Goal: Transaction & Acquisition: Purchase product/service

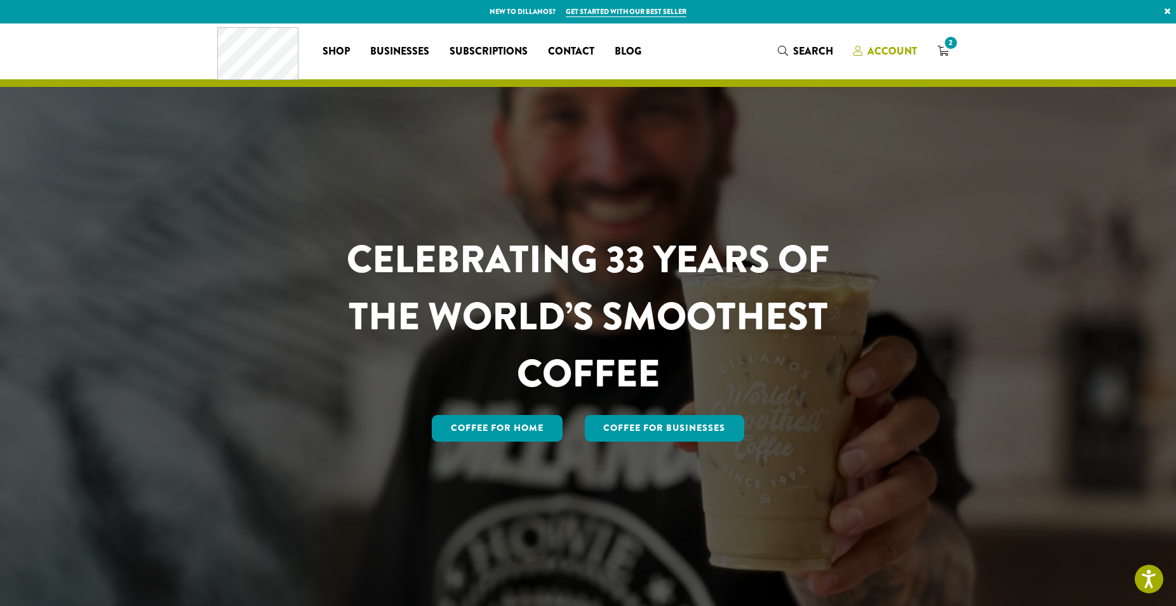
click at [890, 53] on span "Account" at bounding box center [892, 51] width 50 height 15
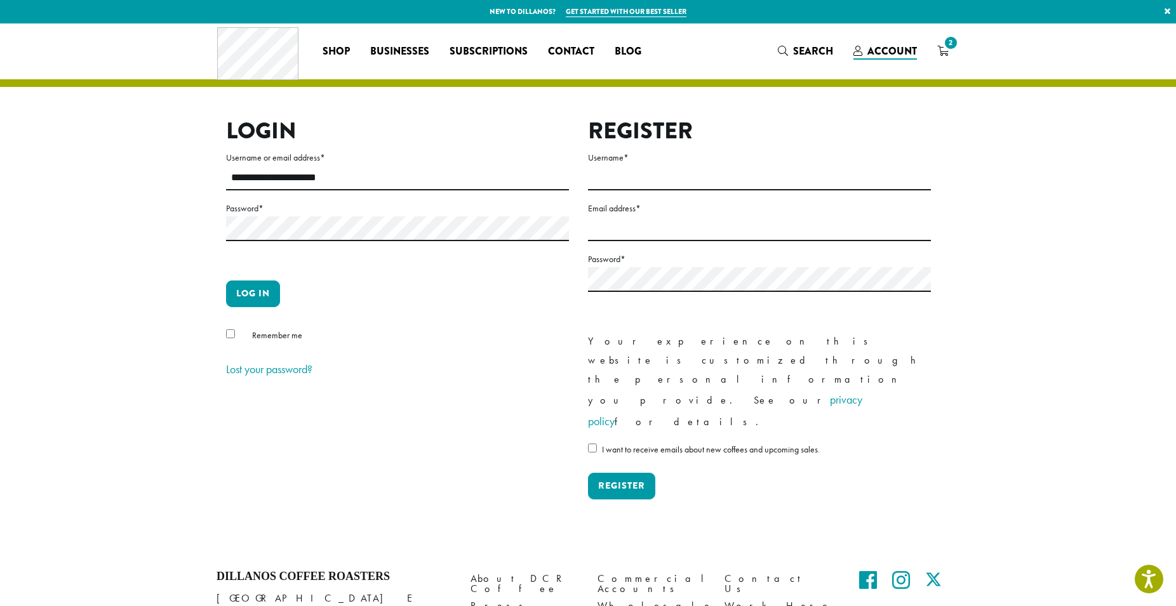
click at [260, 276] on form "**********" at bounding box center [397, 265] width 343 height 231
click at [268, 283] on button "Log in" at bounding box center [253, 294] width 54 height 27
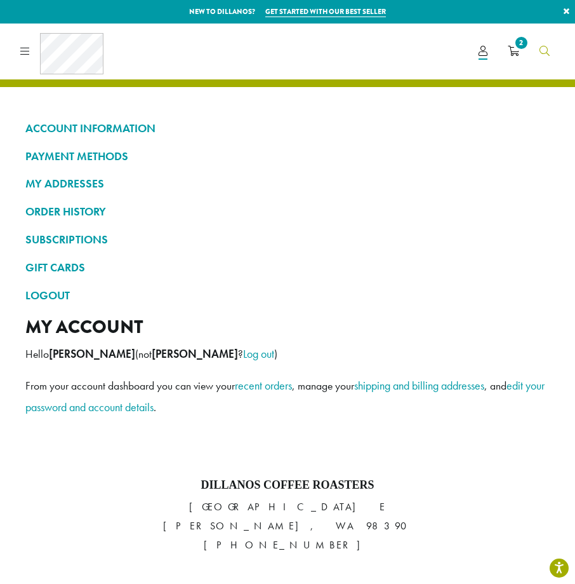
click at [545, 58] on span "Search" at bounding box center [545, 52] width 10 height 16
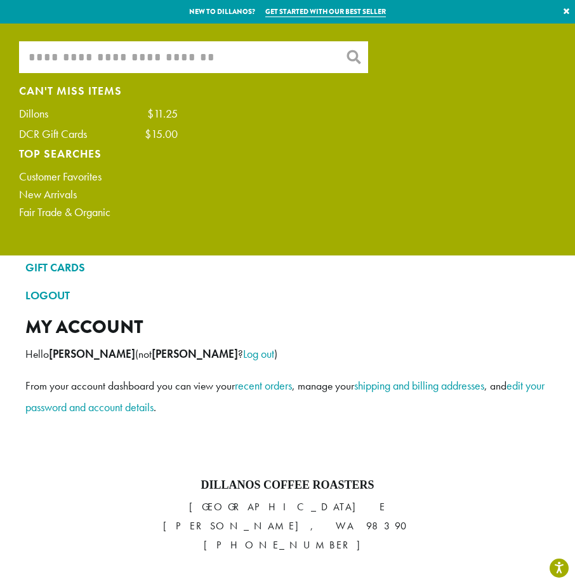
click at [189, 63] on input "What are you searching for?" at bounding box center [193, 57] width 349 height 32
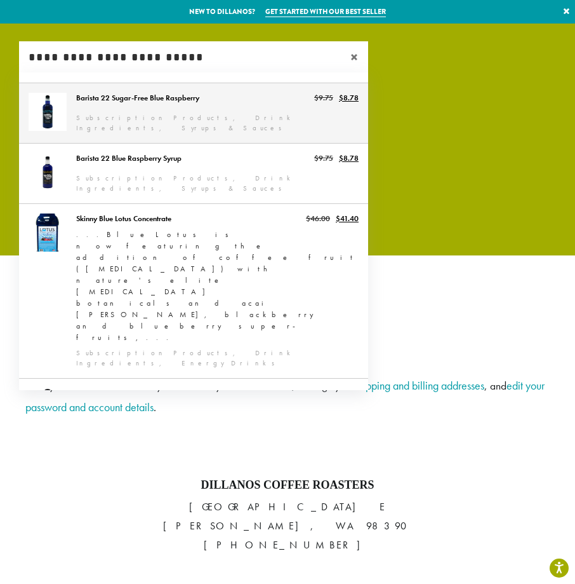
type input "**********"
click at [248, 122] on link "Barista 22 Sugar-Free Blue Raspberry" at bounding box center [193, 113] width 349 height 60
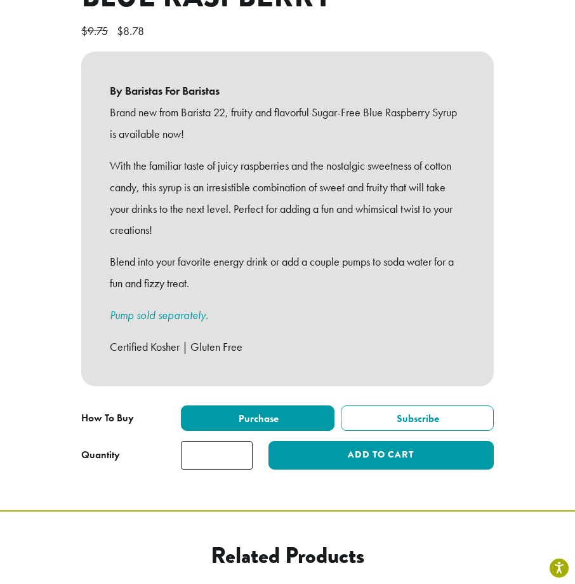
scroll to position [563, 0]
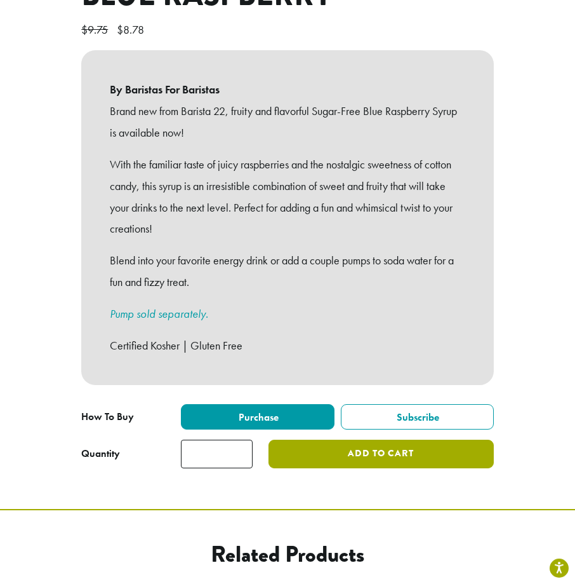
click at [335, 444] on button "Add to cart" at bounding box center [381, 453] width 225 height 29
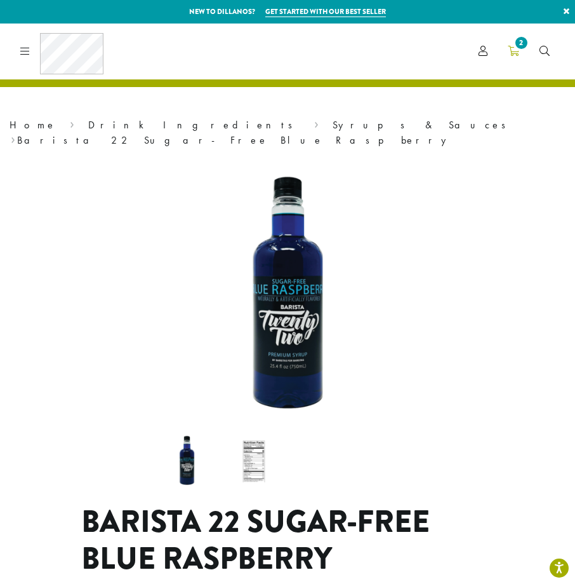
click at [514, 51] on icon "2" at bounding box center [513, 51] width 11 height 10
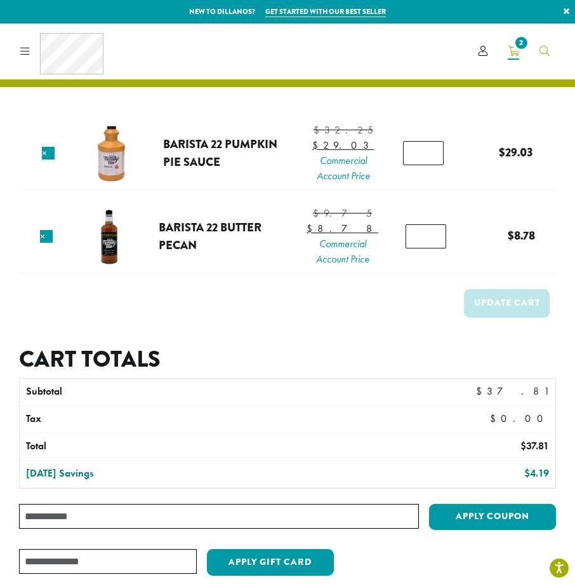
click at [544, 49] on icon "Search" at bounding box center [545, 51] width 10 height 10
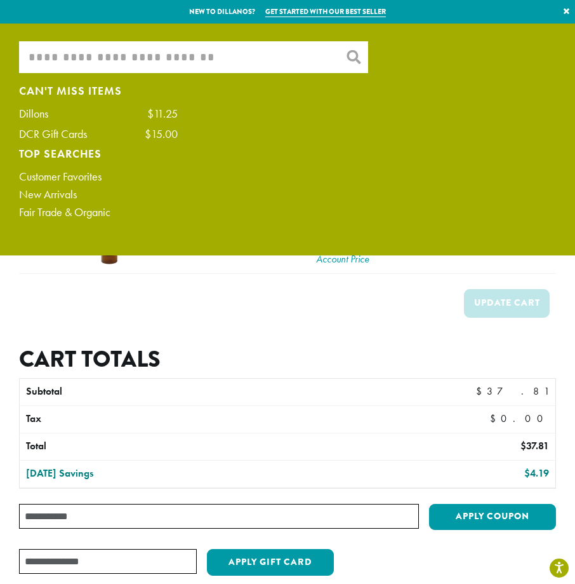
click at [276, 67] on input "What are you searching for?" at bounding box center [193, 57] width 349 height 32
type input "*"
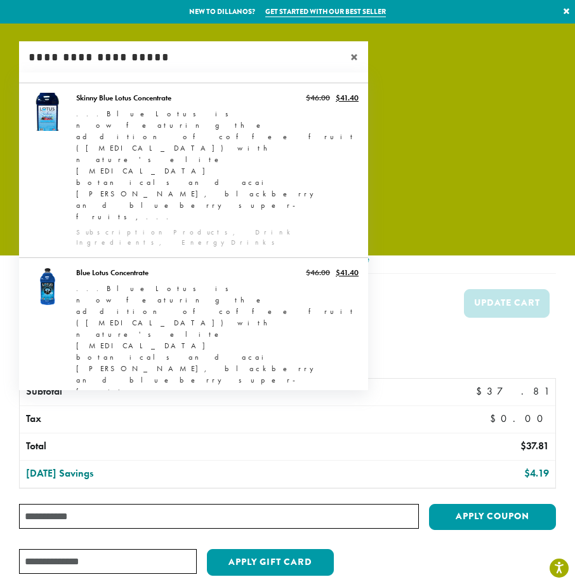
type input "**********"
click at [230, 432] on link "Barista 22 Sugar-Free Blue Raspberry" at bounding box center [193, 462] width 349 height 60
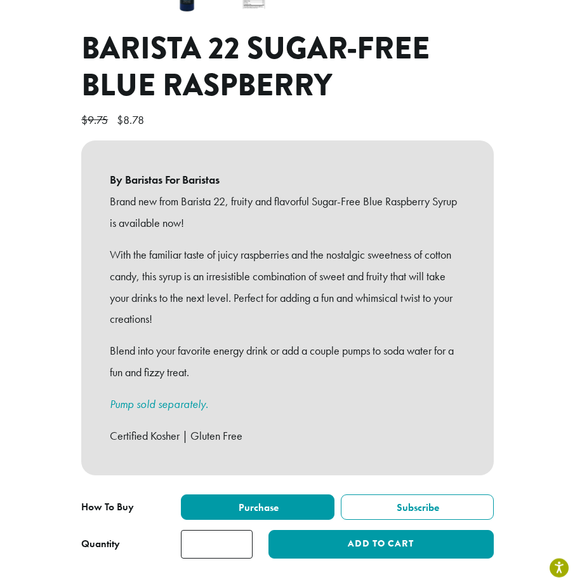
scroll to position [467, 0]
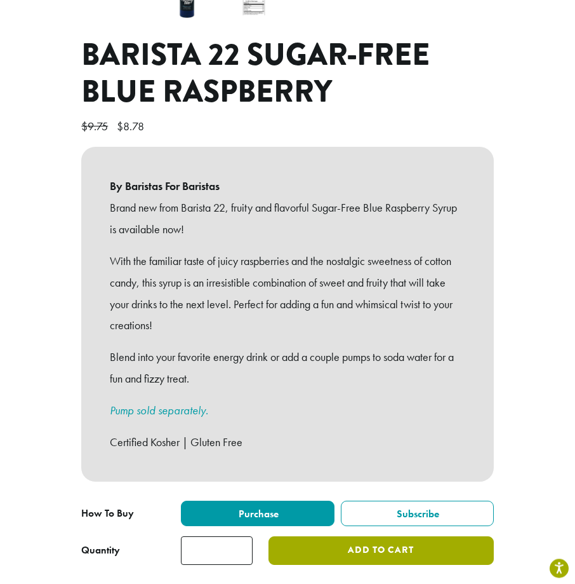
click at [290, 538] on button "Add to cart" at bounding box center [381, 550] width 225 height 29
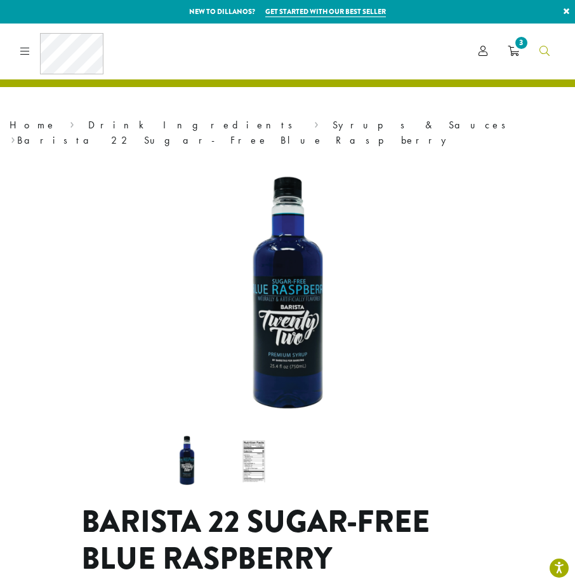
click at [546, 58] on span "Search" at bounding box center [545, 52] width 10 height 16
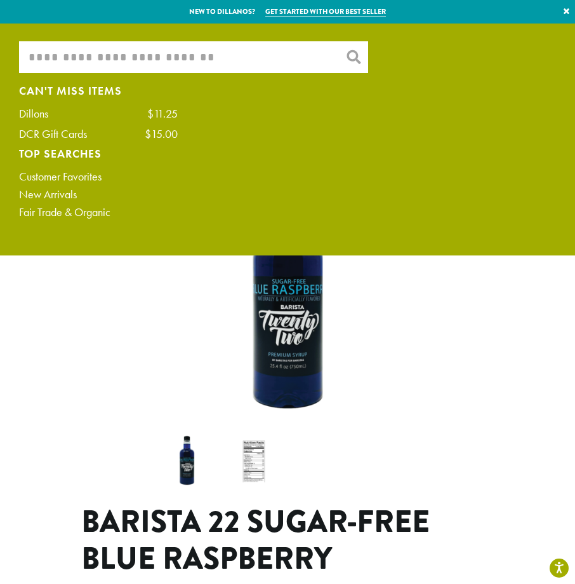
click at [137, 59] on input "What are you searching for?" at bounding box center [193, 57] width 349 height 32
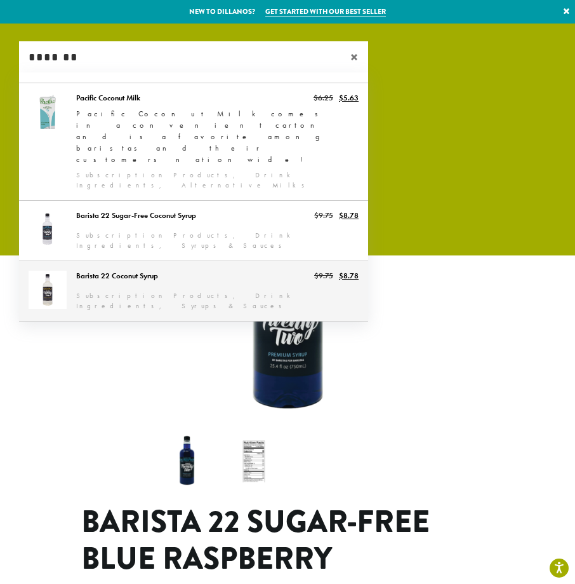
type input "*******"
click at [160, 261] on link "Barista 22 Coconut Syrup" at bounding box center [193, 291] width 349 height 60
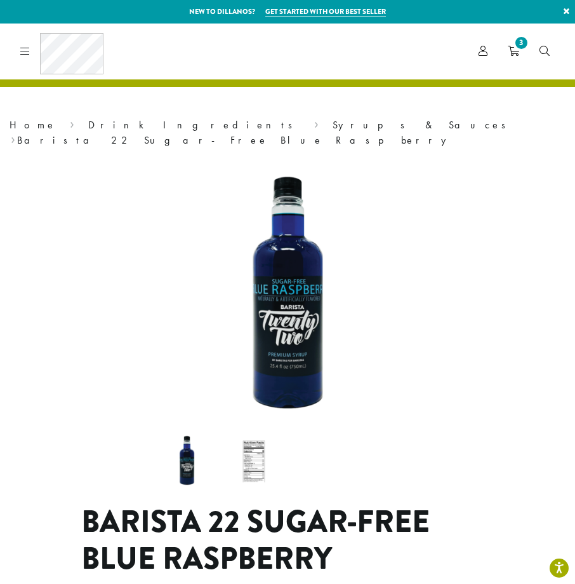
click at [160, 227] on img at bounding box center [522, 384] width 762 height 762
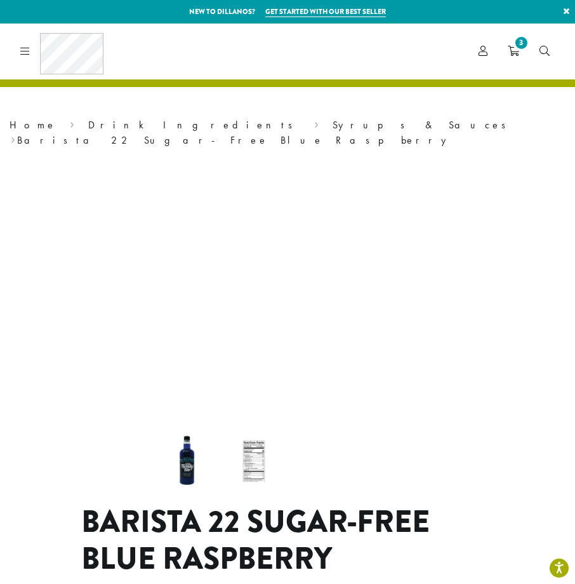
click at [160, 227] on img at bounding box center [522, 384] width 762 height 762
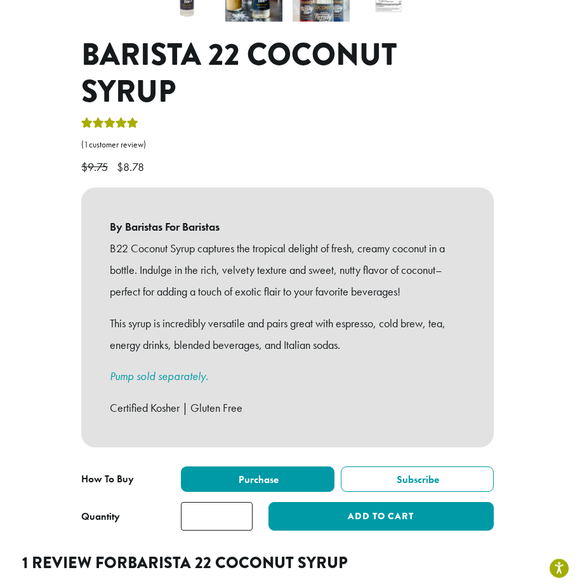
scroll to position [473, 0]
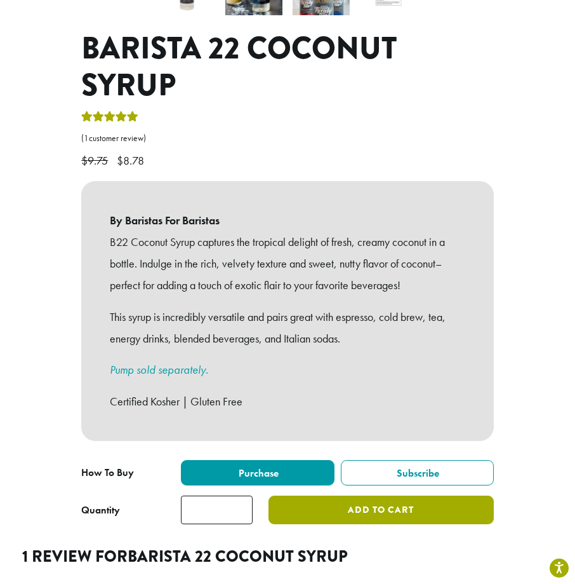
click at [307, 495] on button "Add to cart" at bounding box center [381, 509] width 225 height 29
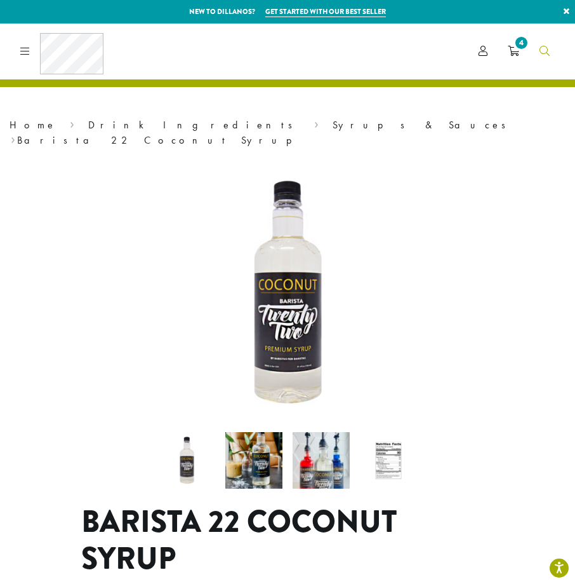
click at [540, 52] on icon "Search" at bounding box center [545, 51] width 10 height 10
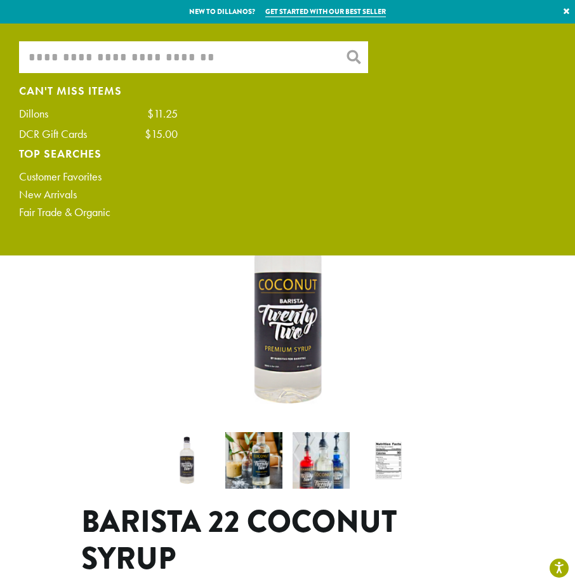
click at [197, 58] on input "What are you searching for?" at bounding box center [193, 57] width 349 height 32
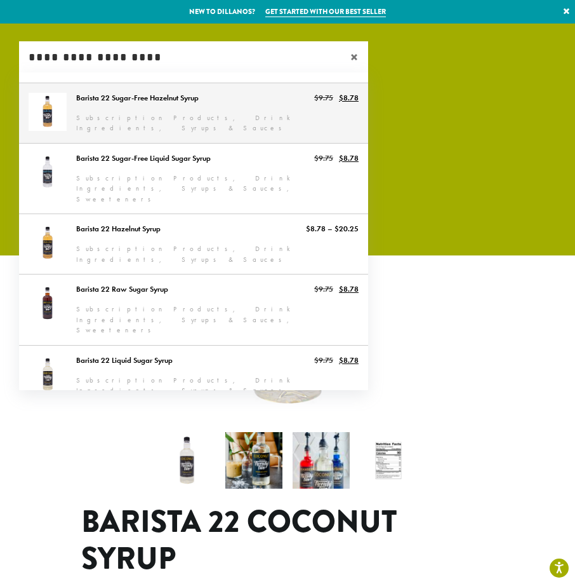
type input "**********"
click at [184, 120] on link "Barista 22 Sugar-Free Hazelnut Syrup" at bounding box center [193, 113] width 349 height 60
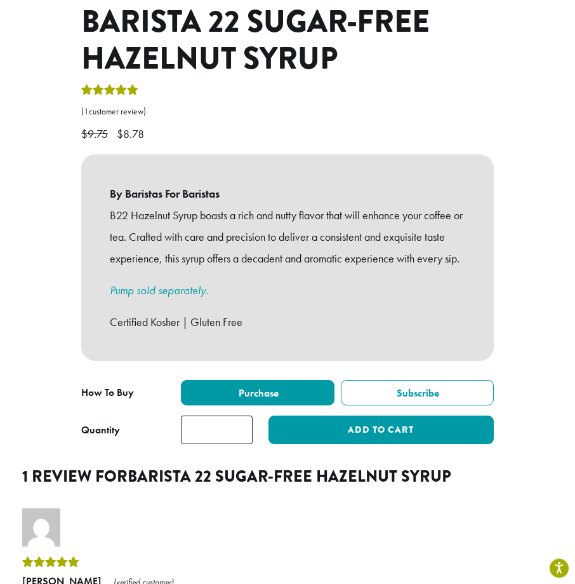
scroll to position [500, 0]
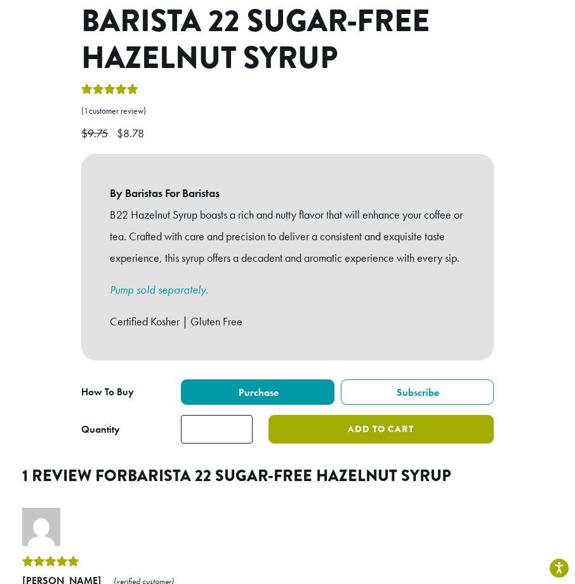
click at [382, 436] on button "Add to cart" at bounding box center [381, 429] width 225 height 29
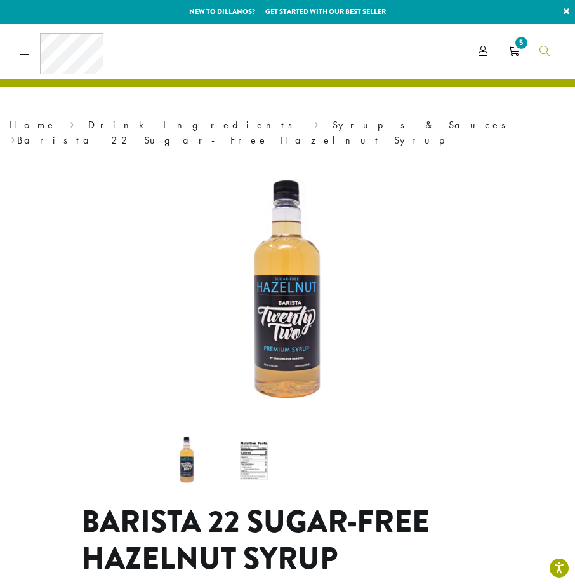
click at [556, 49] on link "Search" at bounding box center [545, 51] width 30 height 21
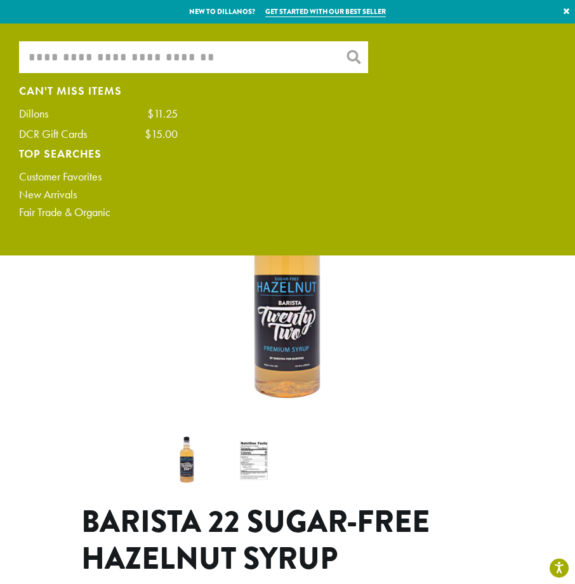
click at [239, 51] on input "What are you searching for?" at bounding box center [193, 57] width 349 height 32
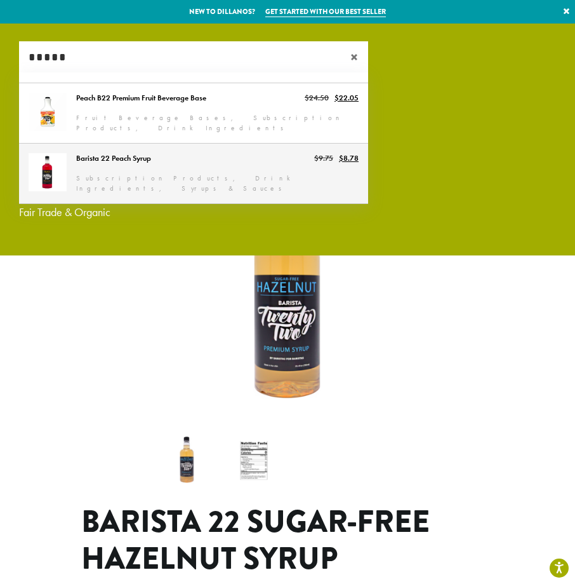
type input "*****"
click at [224, 163] on link "Barista 22 Peach Syrup" at bounding box center [193, 174] width 349 height 60
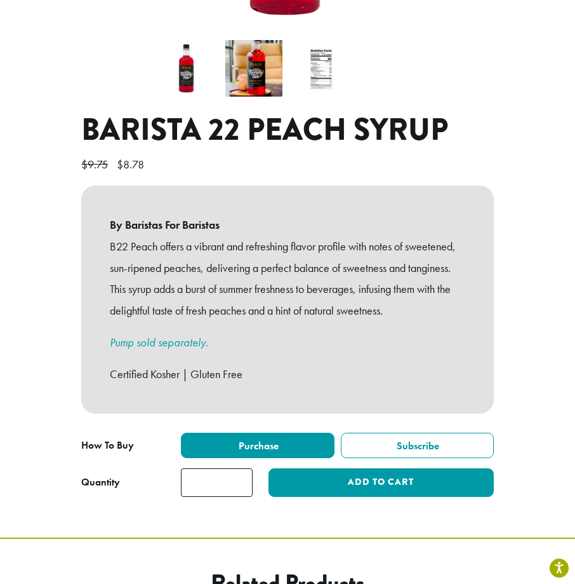
scroll to position [393, 0]
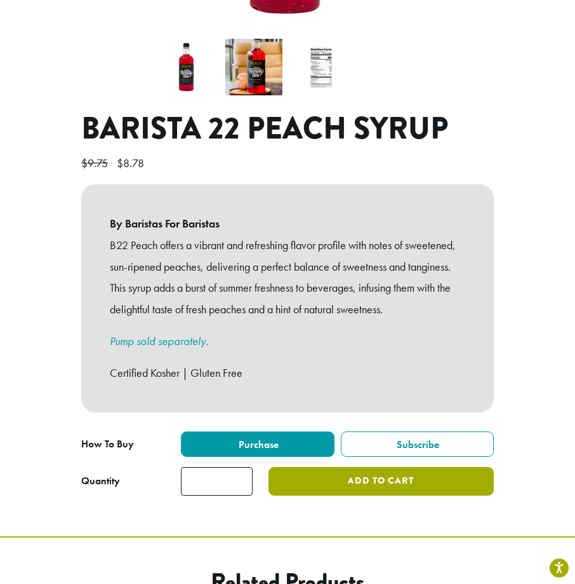
click at [354, 467] on button "Add to cart" at bounding box center [381, 481] width 225 height 29
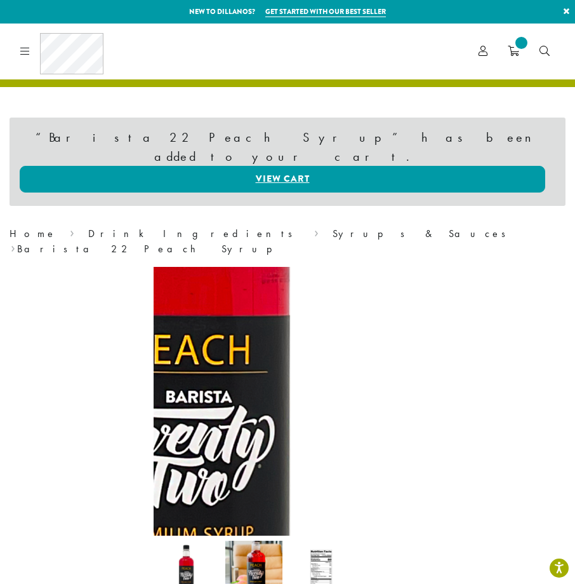
click at [336, 389] on img at bounding box center [199, 359] width 762 height 762
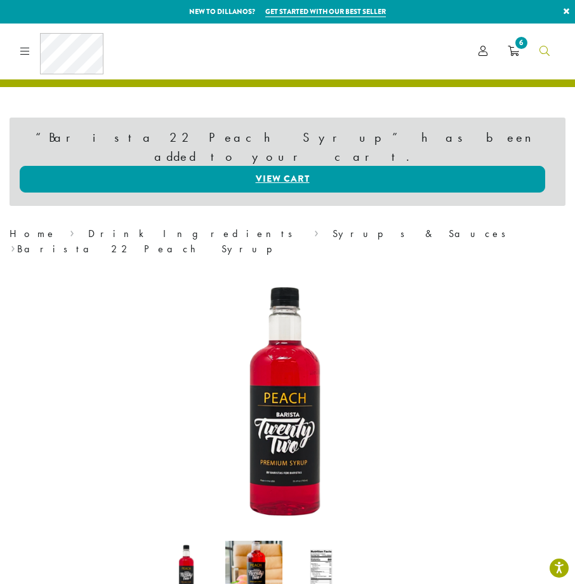
click at [544, 54] on icon "Search" at bounding box center [545, 51] width 10 height 10
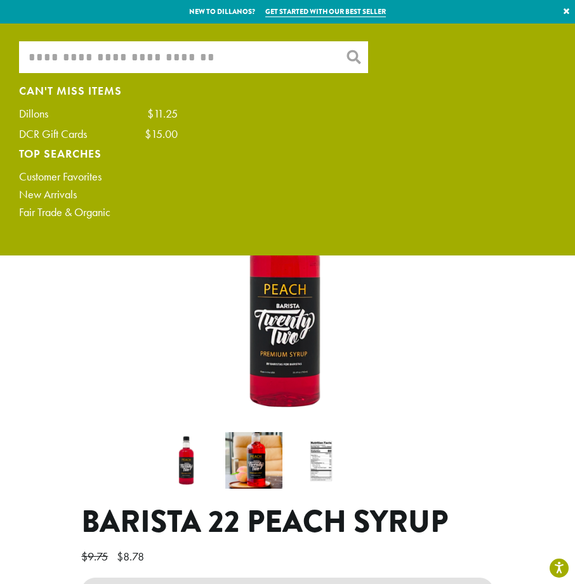
click at [277, 58] on input "What are you searching for?" at bounding box center [193, 57] width 349 height 32
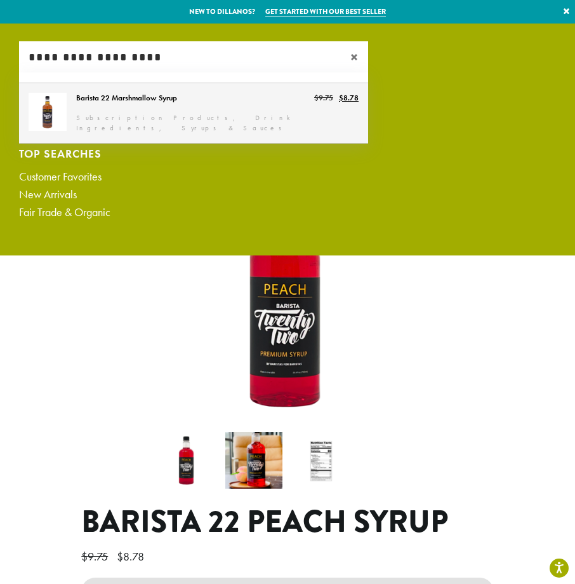
type input "**********"
click at [259, 102] on link "Barista 22 Marshmallow Syrup" at bounding box center [193, 113] width 349 height 60
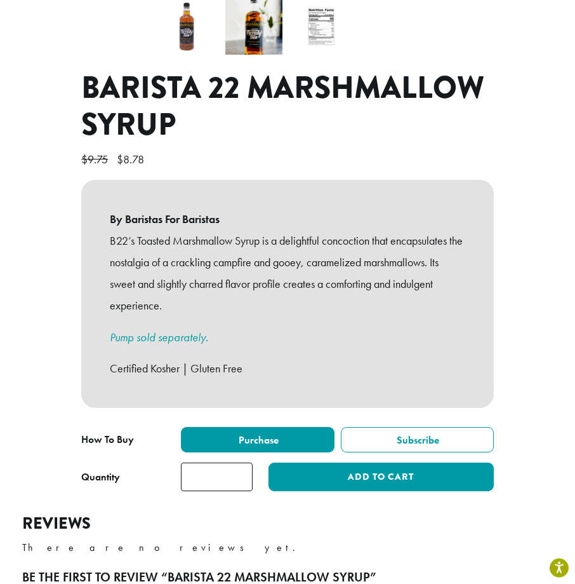
scroll to position [437, 0]
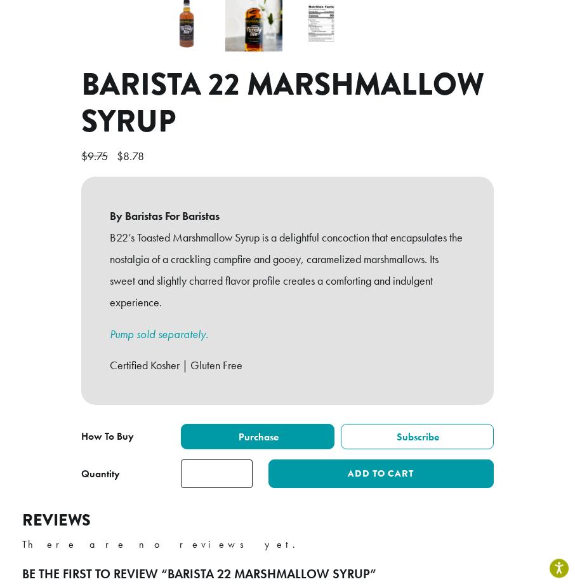
click at [213, 465] on input "*" at bounding box center [217, 473] width 72 height 29
click at [218, 459] on input "*" at bounding box center [217, 473] width 72 height 29
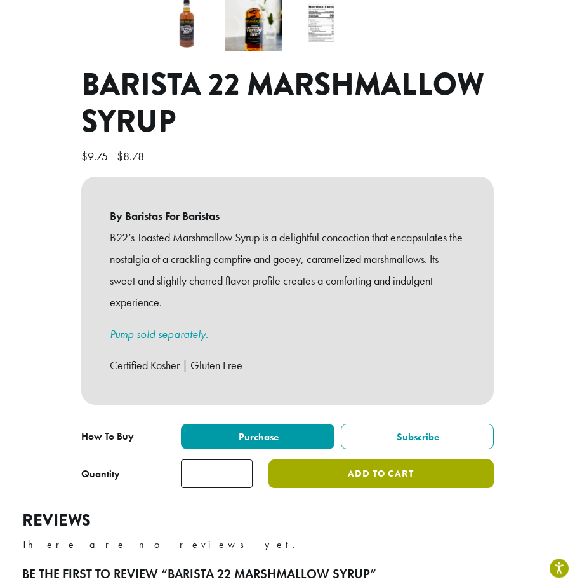
type input "*"
click at [347, 459] on button "Add to cart" at bounding box center [381, 473] width 225 height 29
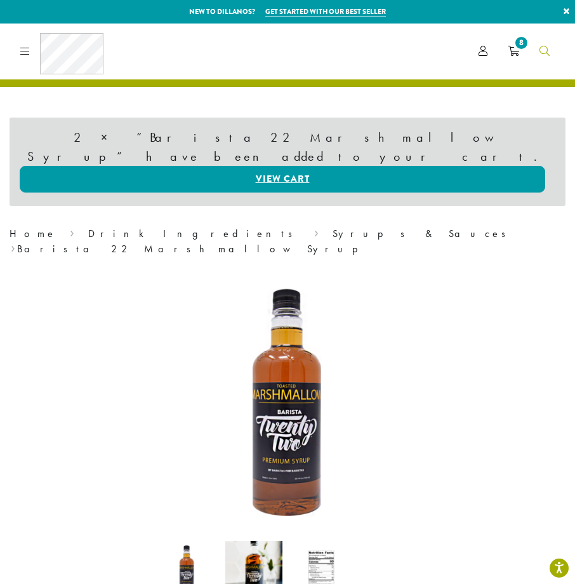
click at [537, 46] on link "Search" at bounding box center [545, 51] width 30 height 21
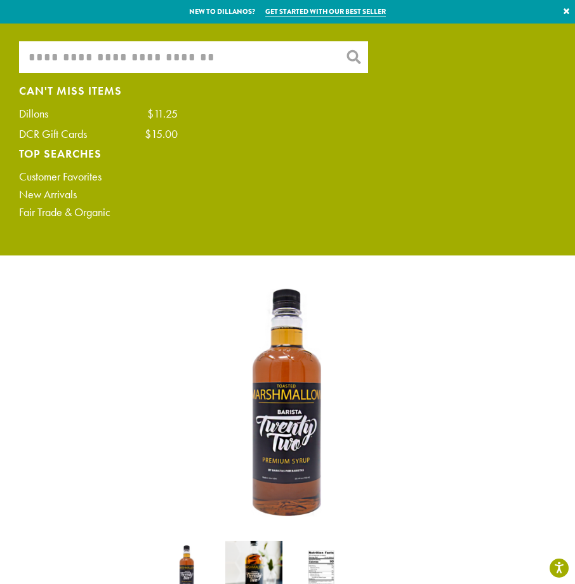
click at [218, 57] on input "What are you searching for?" at bounding box center [193, 57] width 349 height 32
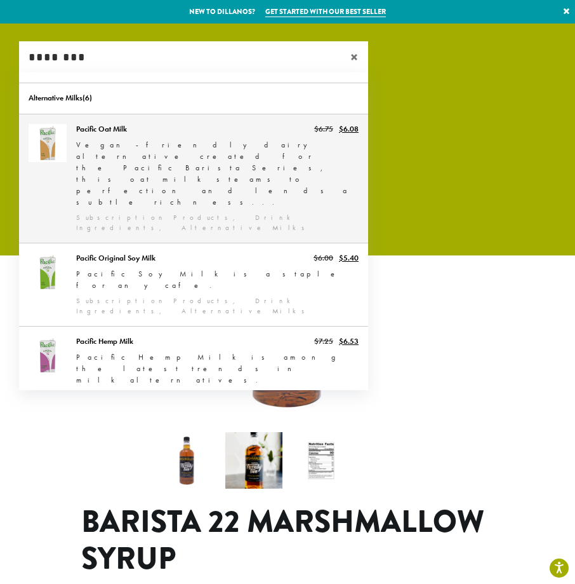
type input "********"
click at [219, 161] on link "Pacific Oat Milk" at bounding box center [193, 178] width 349 height 128
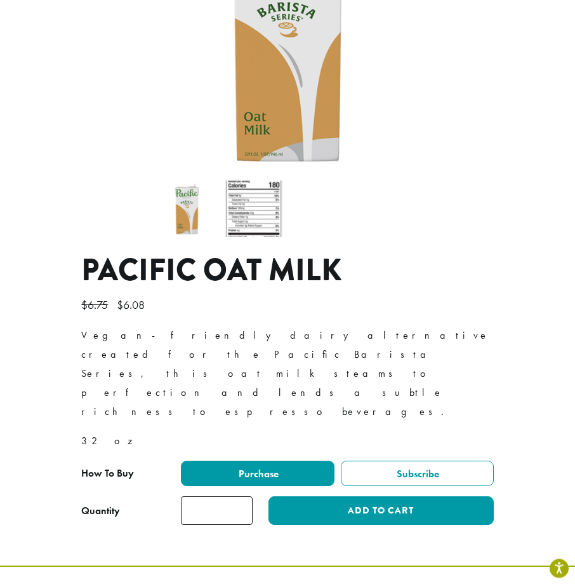
scroll to position [252, 0]
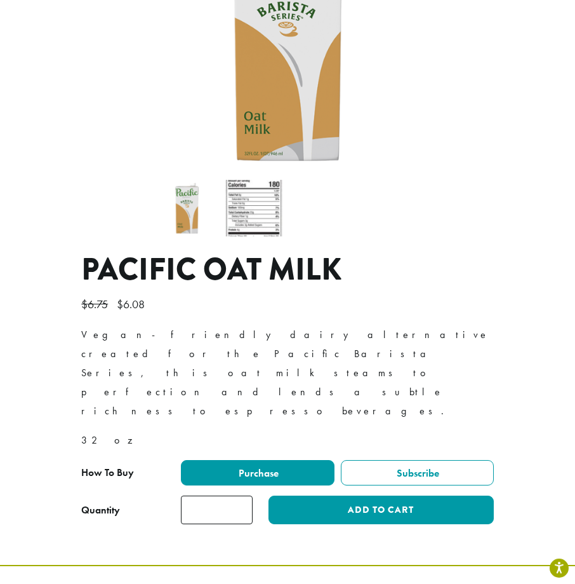
click at [231, 495] on input "*" at bounding box center [217, 509] width 72 height 29
type input "*"
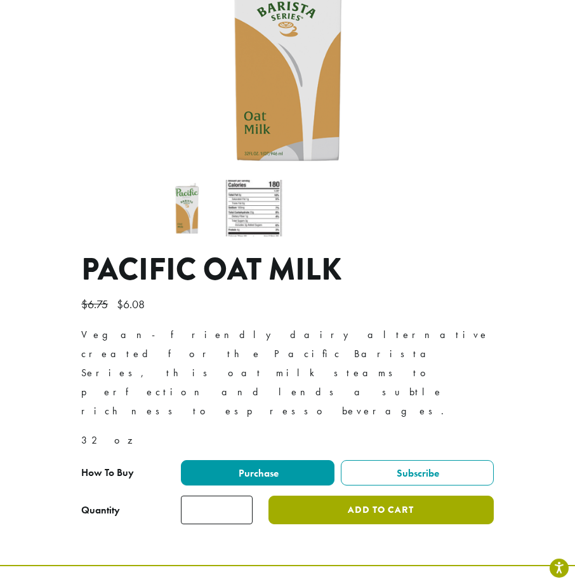
type input "**"
click at [319, 495] on button "Add to cart" at bounding box center [381, 509] width 225 height 29
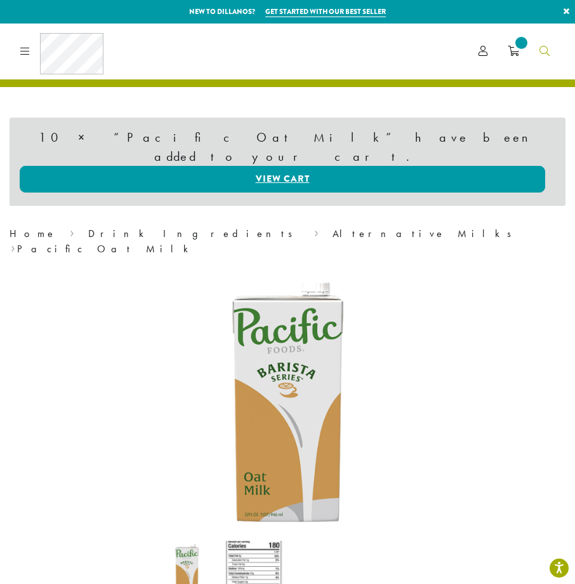
click at [547, 50] on icon "Search" at bounding box center [545, 51] width 10 height 10
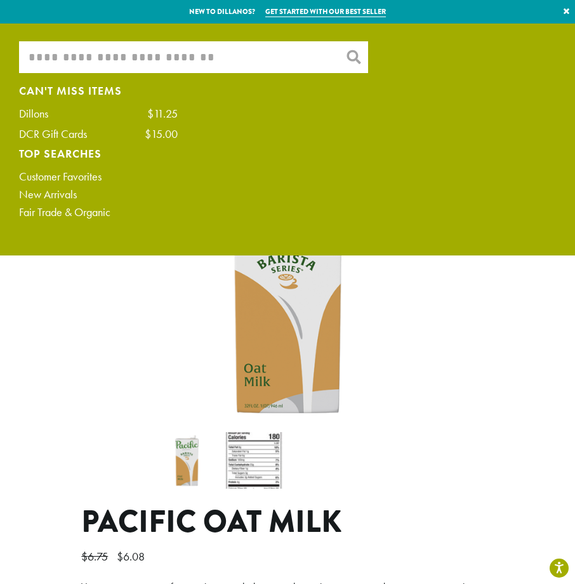
click at [300, 68] on input "What are you searching for?" at bounding box center [193, 57] width 349 height 32
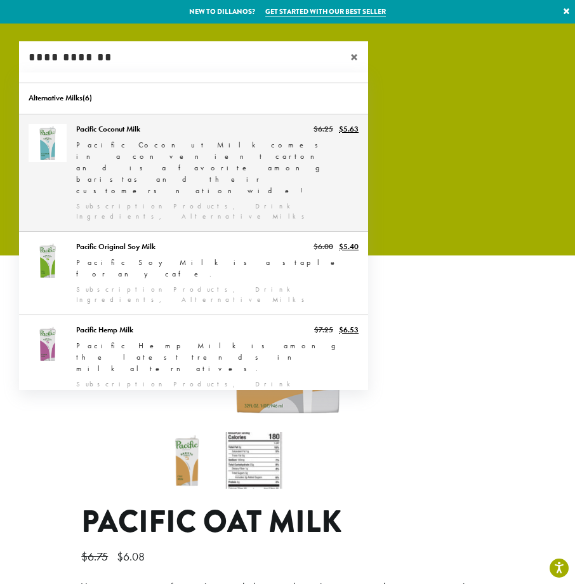
type input "**********"
click at [237, 147] on link "Pacific Coconut Milk" at bounding box center [193, 172] width 349 height 117
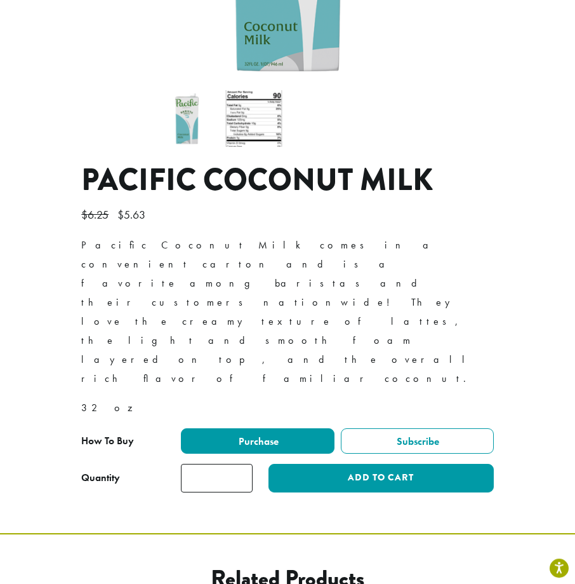
scroll to position [343, 0]
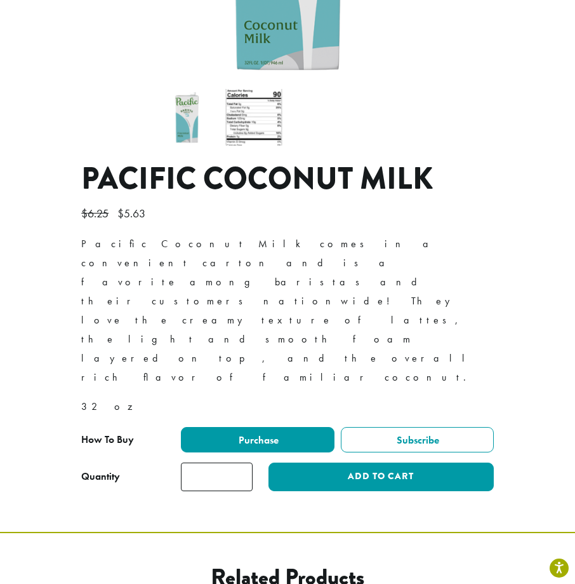
click at [218, 462] on input "*" at bounding box center [217, 476] width 72 height 29
type input "*"
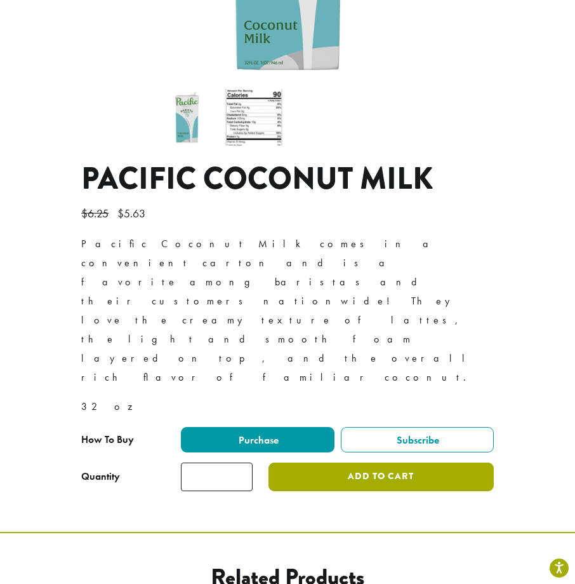
type input "*"
click at [428, 462] on button "Add to cart" at bounding box center [381, 476] width 225 height 29
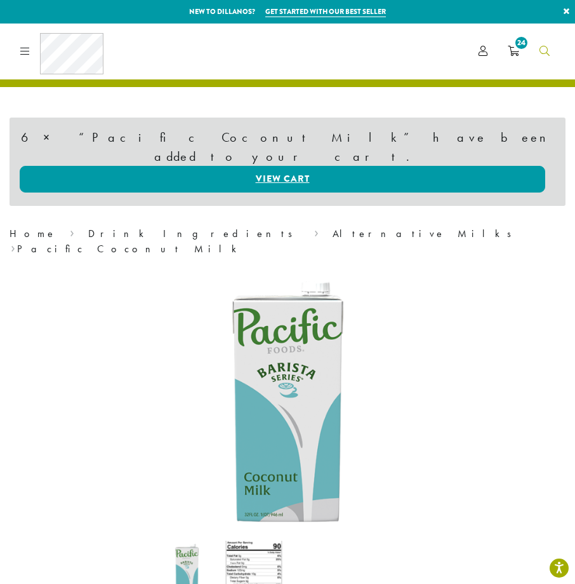
click at [550, 51] on link "Search" at bounding box center [545, 51] width 30 height 21
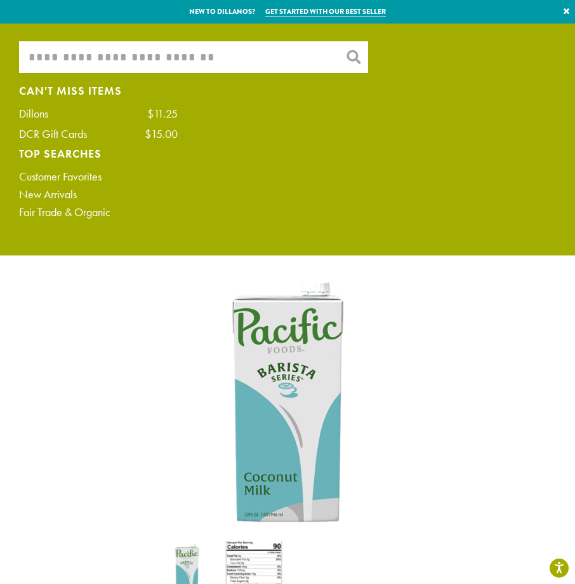
click at [226, 52] on input "What are you searching for?" at bounding box center [193, 57] width 349 height 32
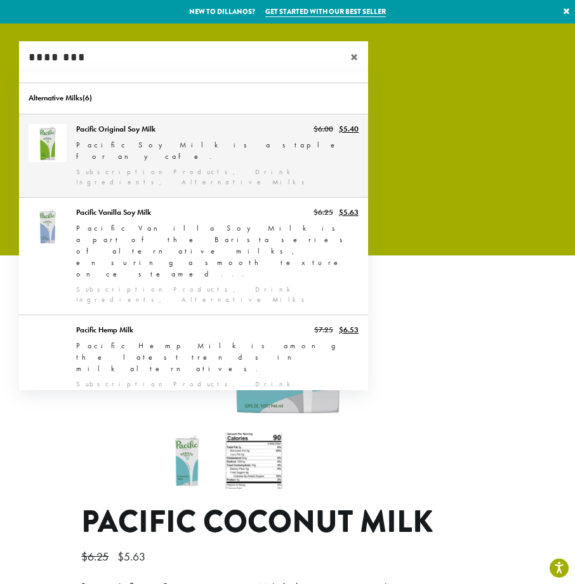
type input "********"
click at [177, 135] on link "Pacific Original Soy Milk" at bounding box center [193, 155] width 349 height 83
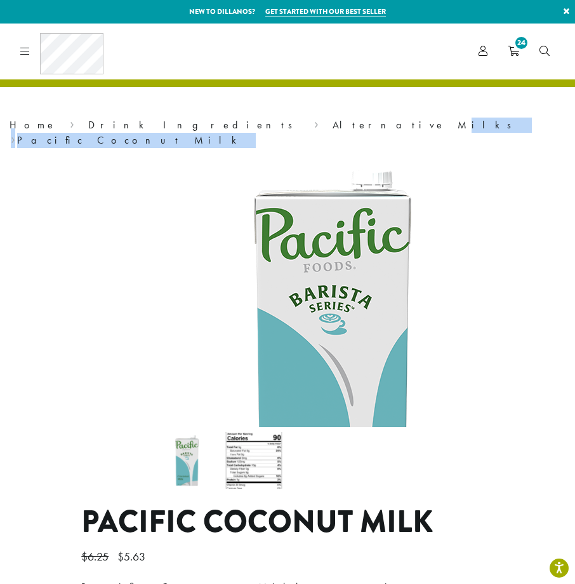
drag, startPoint x: 177, startPoint y: 135, endPoint x: 185, endPoint y: 190, distance: 55.1
click at [185, 190] on div "**********" at bounding box center [287, 448] width 575 height 851
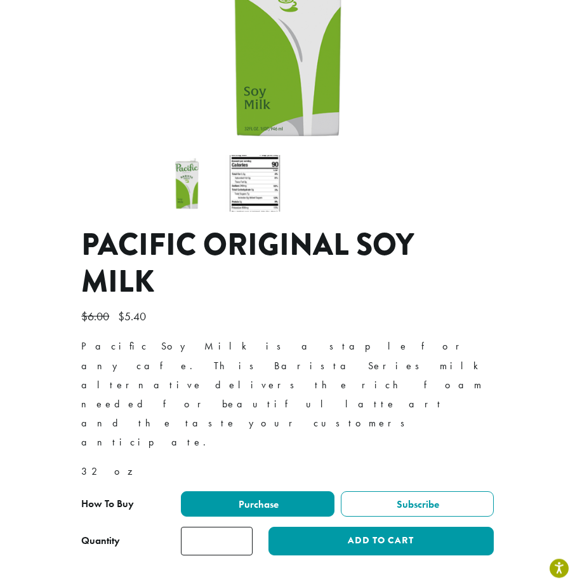
scroll to position [278, 0]
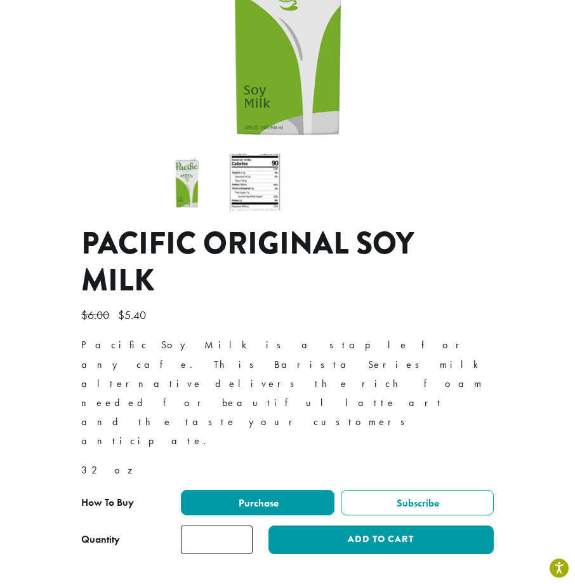
click at [218, 490] on div "**********" at bounding box center [287, 508] width 413 height 36
click at [220, 525] on input "*" at bounding box center [217, 539] width 72 height 29
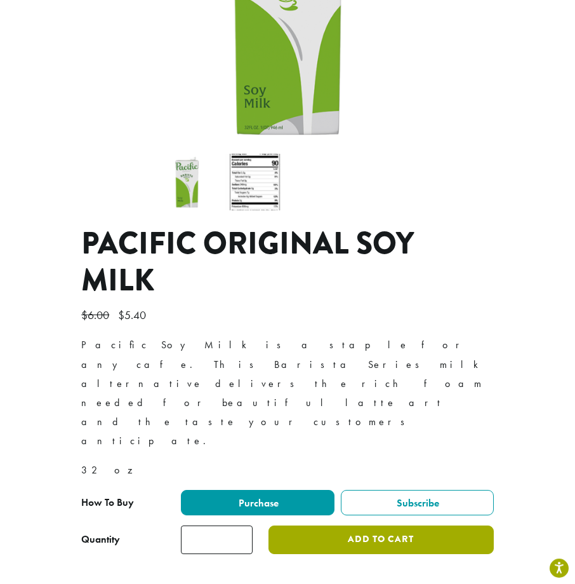
type input "*"
click at [426, 525] on button "Add to cart" at bounding box center [381, 539] width 225 height 29
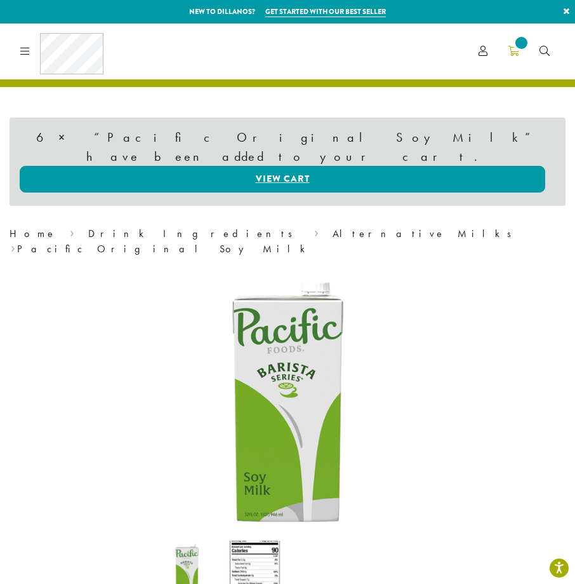
click at [518, 56] on icon at bounding box center [513, 51] width 11 height 10
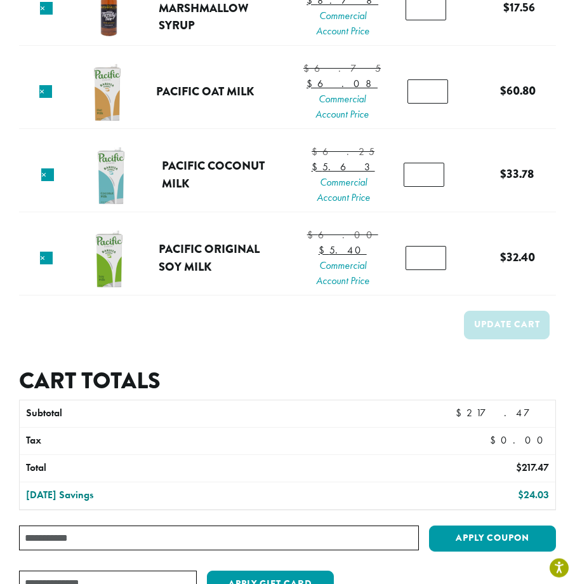
scroll to position [648, 0]
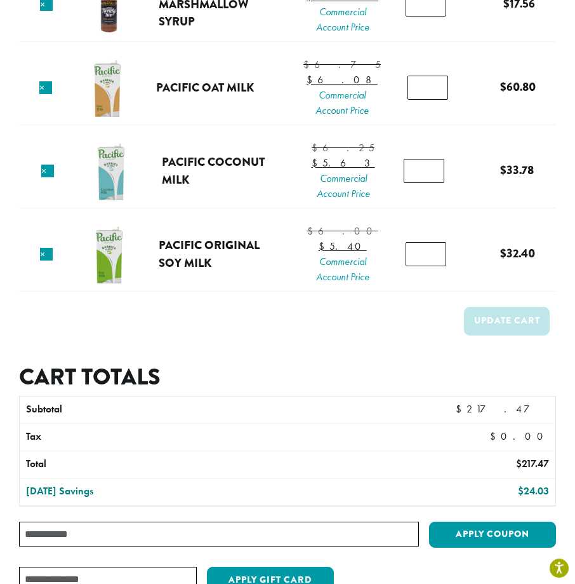
click at [423, 183] on input "*" at bounding box center [424, 171] width 41 height 24
type input "*"
click at [493, 335] on button "Update cart" at bounding box center [507, 321] width 86 height 29
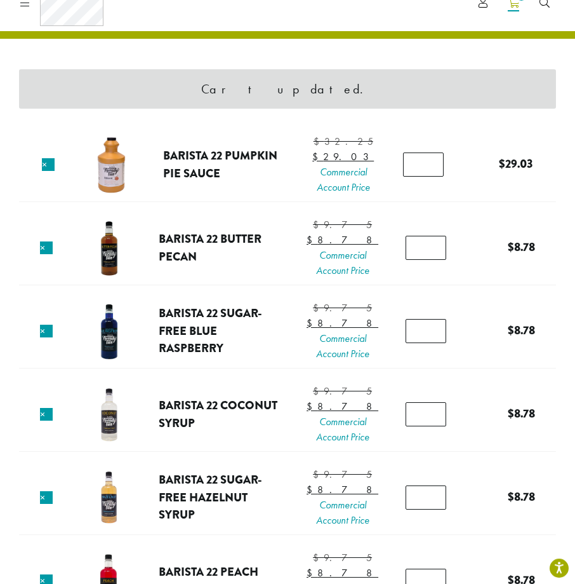
scroll to position [0, 0]
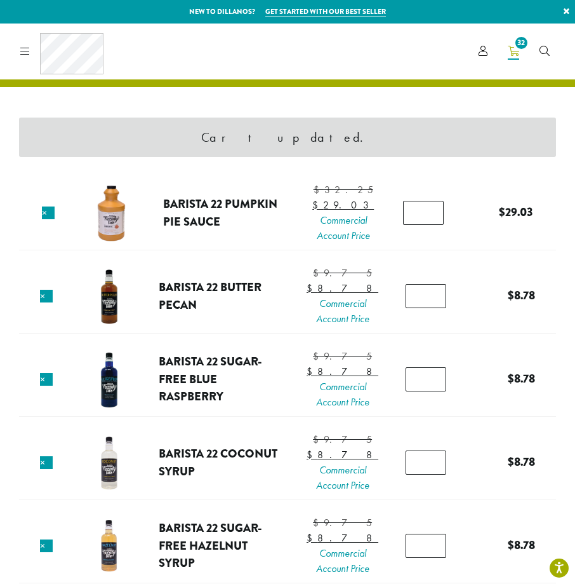
click at [351, 59] on div "Coffee All Coffees Best Sellers Blends Single Origins Dillanos Limited Organic …" at bounding box center [287, 50] width 545 height 41
click at [318, 30] on div "Coffee All Coffees Best Sellers Blends Single Origins Dillanos Limited Organic …" at bounding box center [287, 50] width 545 height 41
click at [545, 56] on icon "Search" at bounding box center [545, 51] width 10 height 10
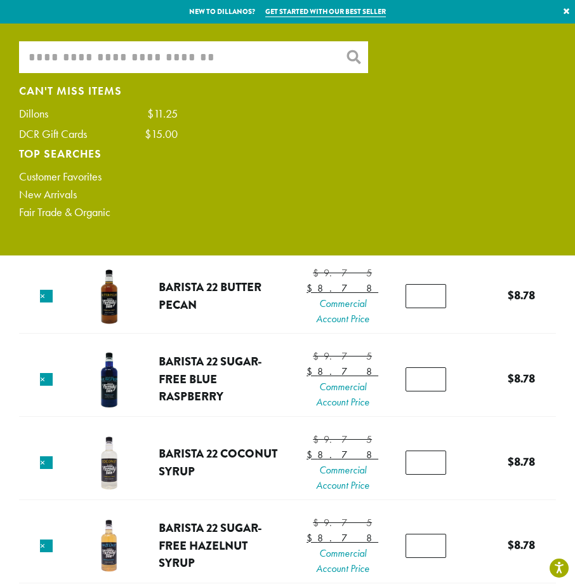
click at [267, 64] on input "What are you searching for?" at bounding box center [193, 57] width 349 height 32
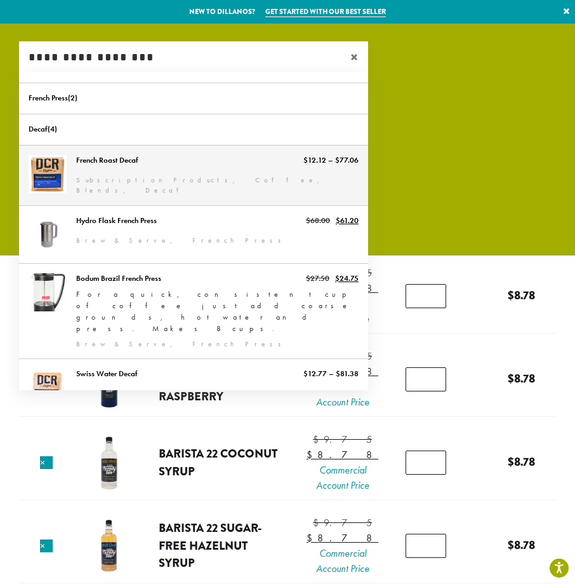
type input "**********"
click at [224, 167] on link "French Roast Decaf" at bounding box center [193, 175] width 349 height 60
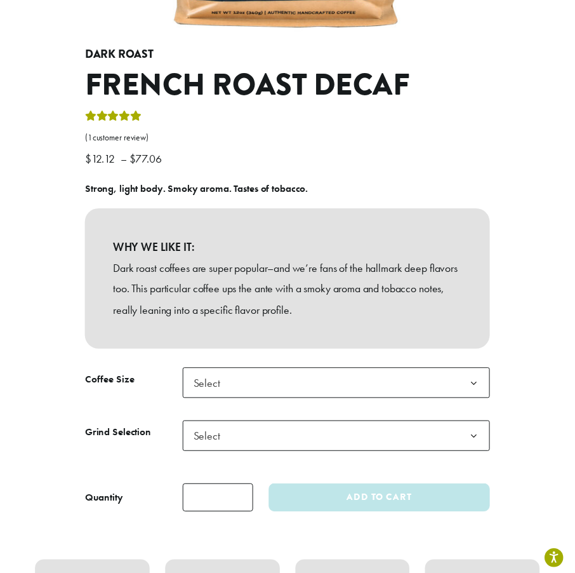
scroll to position [377, 0]
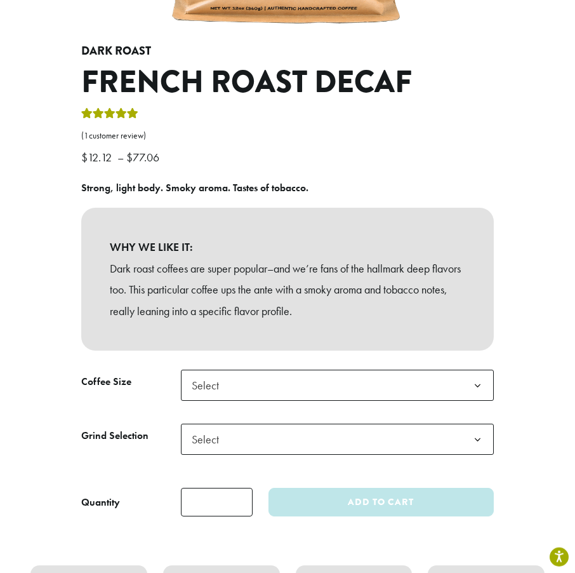
click at [276, 396] on span "Select" at bounding box center [337, 385] width 313 height 31
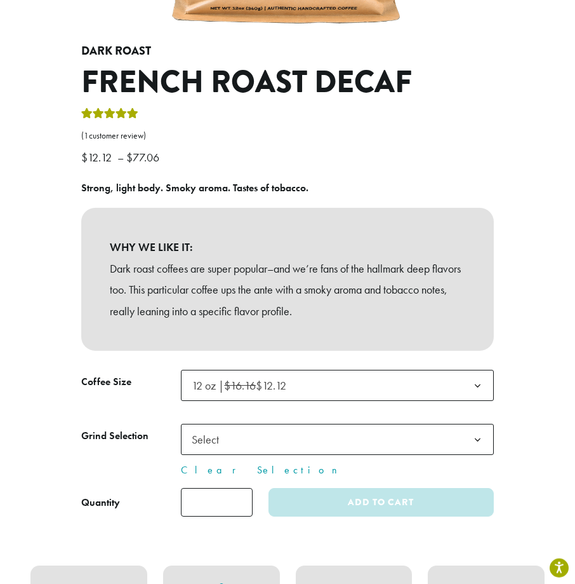
click at [280, 432] on span "Select" at bounding box center [337, 439] width 313 height 31
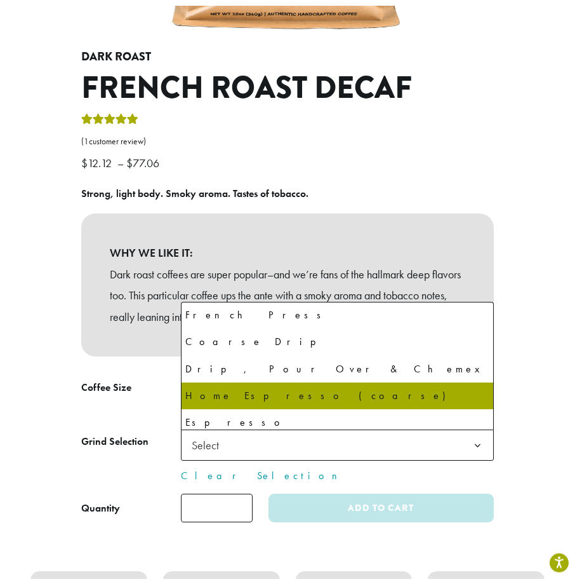
scroll to position [87, 0]
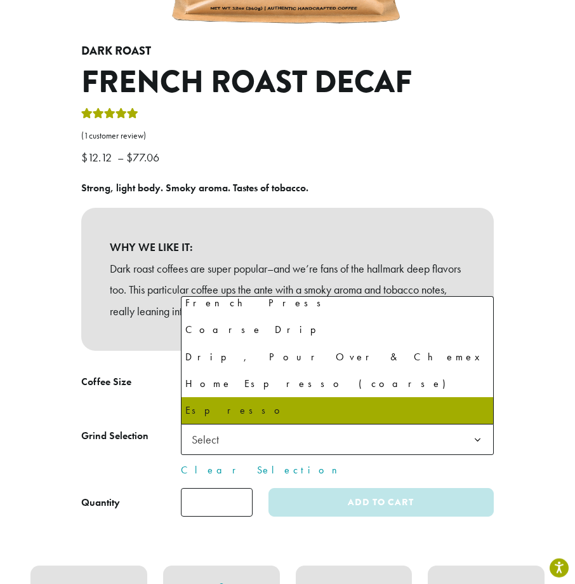
select select "*********"
select select "********"
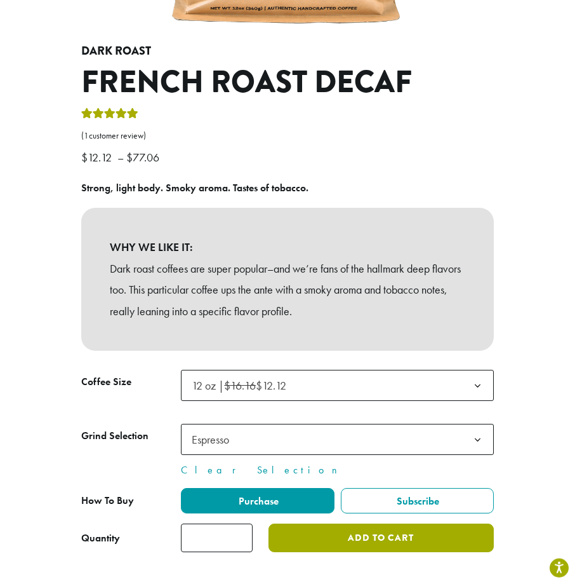
click at [339, 540] on button "Add to cart" at bounding box center [381, 537] width 225 height 29
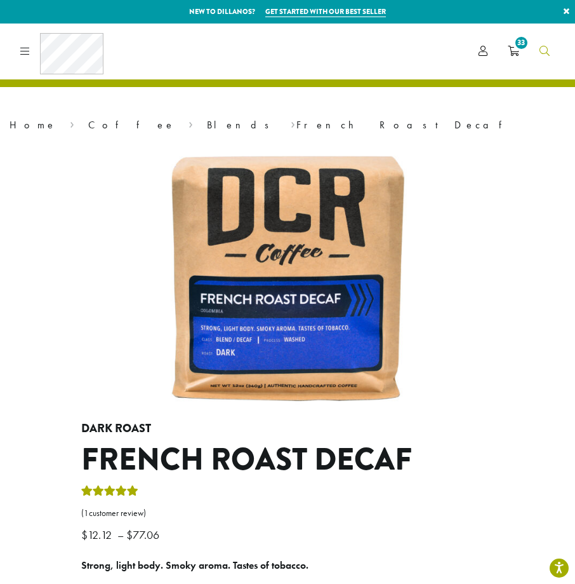
click at [553, 55] on link "Search" at bounding box center [545, 51] width 30 height 21
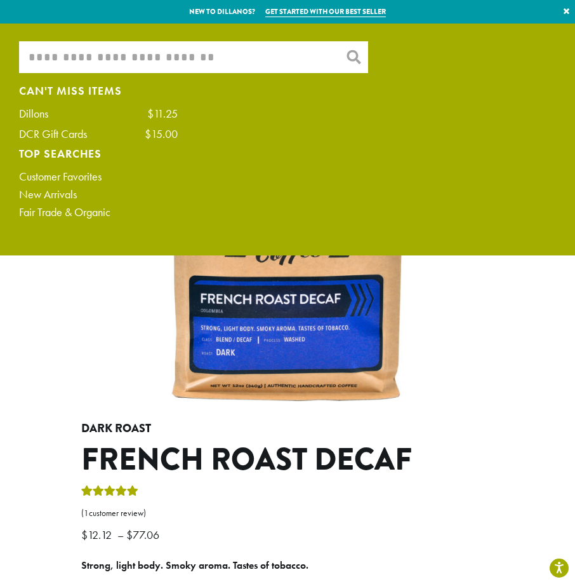
click at [147, 62] on input "What are you searching for?" at bounding box center [193, 57] width 349 height 32
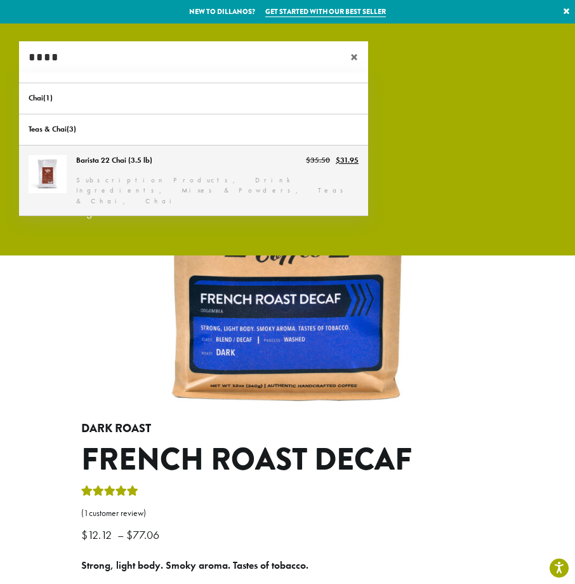
type input "****"
click at [156, 159] on link "Barista 22 Chai (3.5 lb)" at bounding box center [193, 180] width 349 height 70
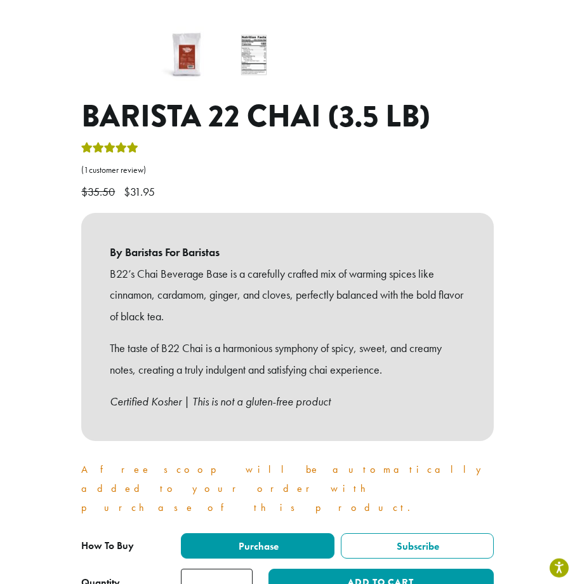
scroll to position [406, 0]
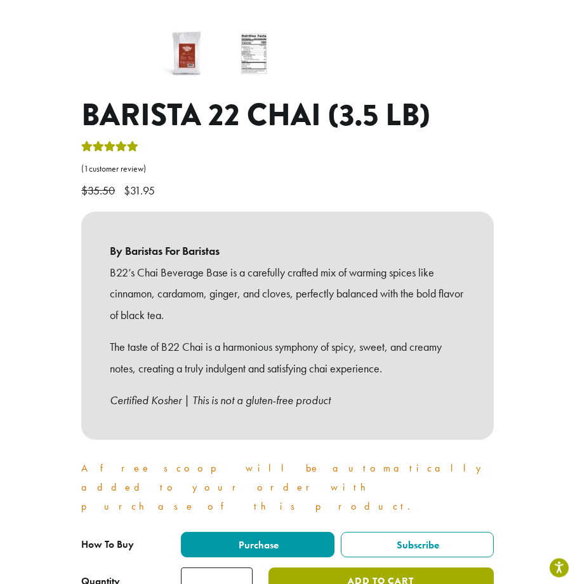
click at [329, 567] on button "Add to cart" at bounding box center [381, 581] width 225 height 29
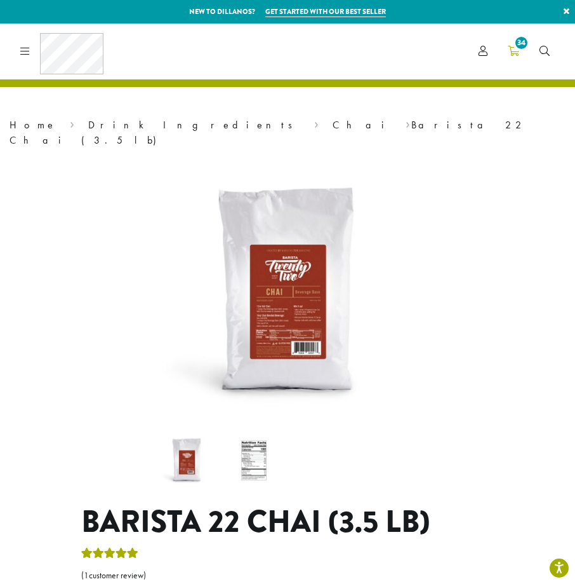
click at [510, 54] on icon "34" at bounding box center [513, 51] width 11 height 10
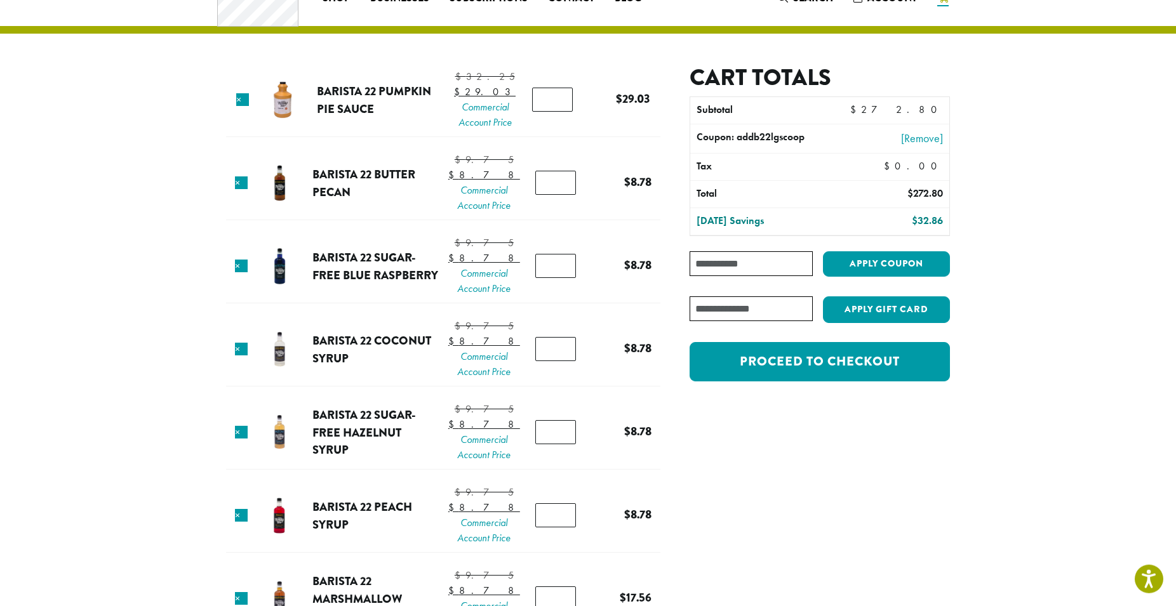
scroll to position [42, 0]
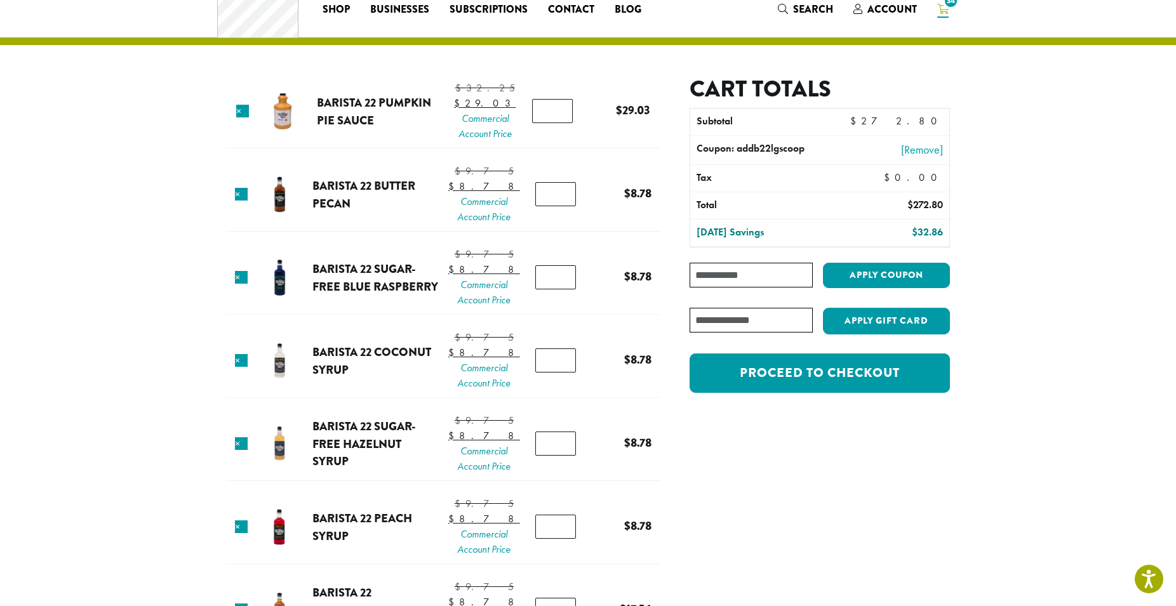
click at [537, 74] on div "Product Price Quantity Subtotal × Barista 22 Pumpkin Pie Sauce $ 32.25 Original…" at bounding box center [588, 574] width 762 height 1184
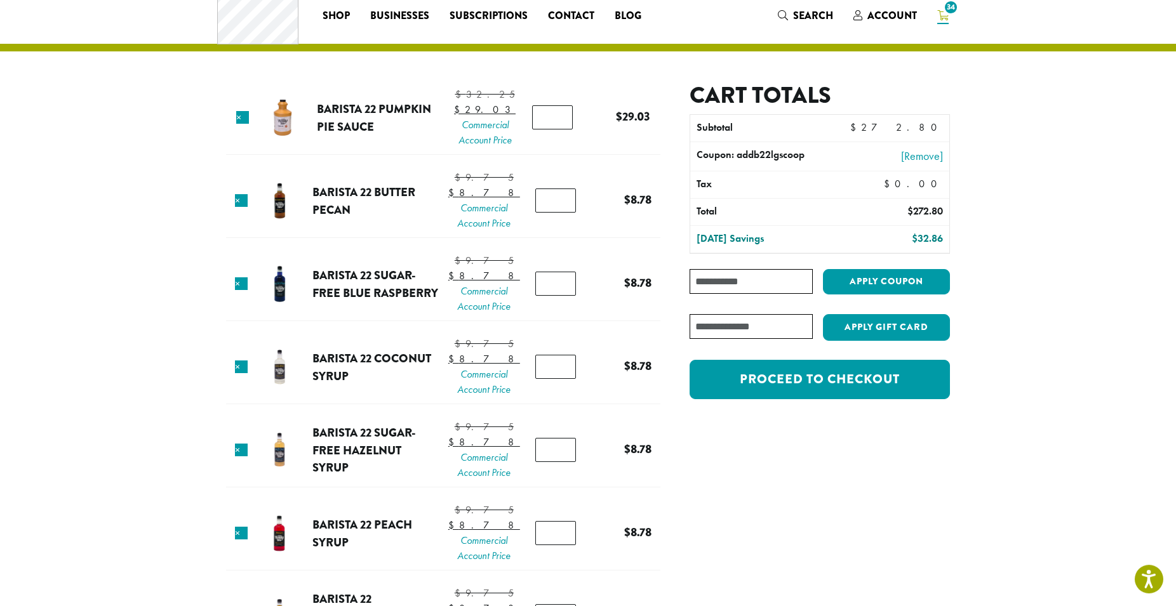
click at [551, 213] on input "*" at bounding box center [555, 201] width 41 height 24
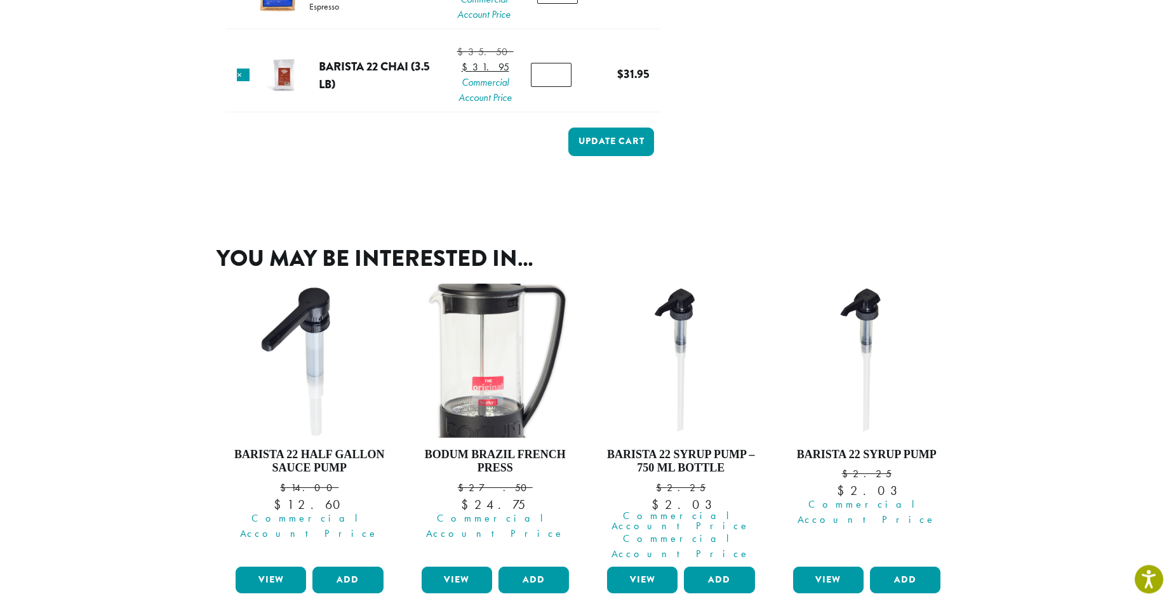
scroll to position [1069, 0]
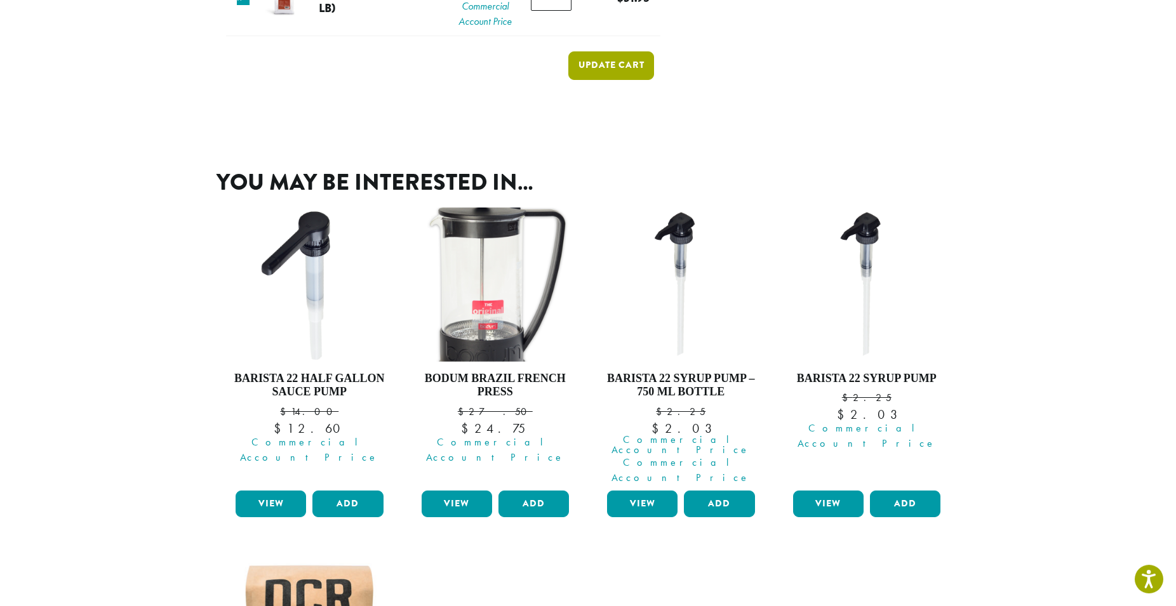
type input "*"
click at [620, 80] on button "Update cart" at bounding box center [611, 65] width 86 height 29
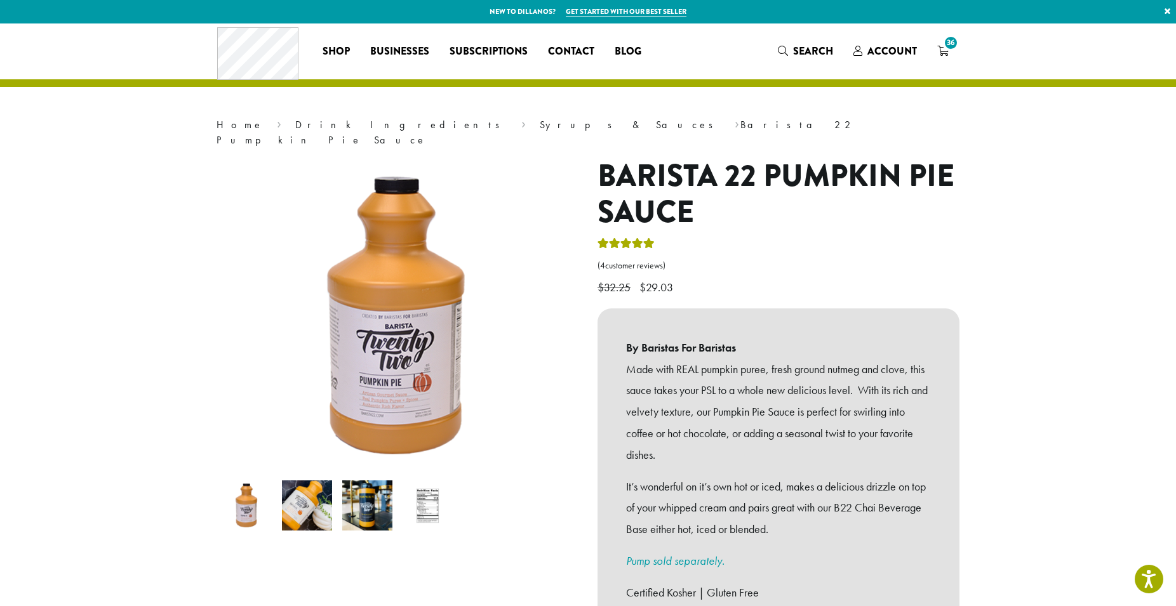
click at [314, 483] on img at bounding box center [307, 506] width 50 height 50
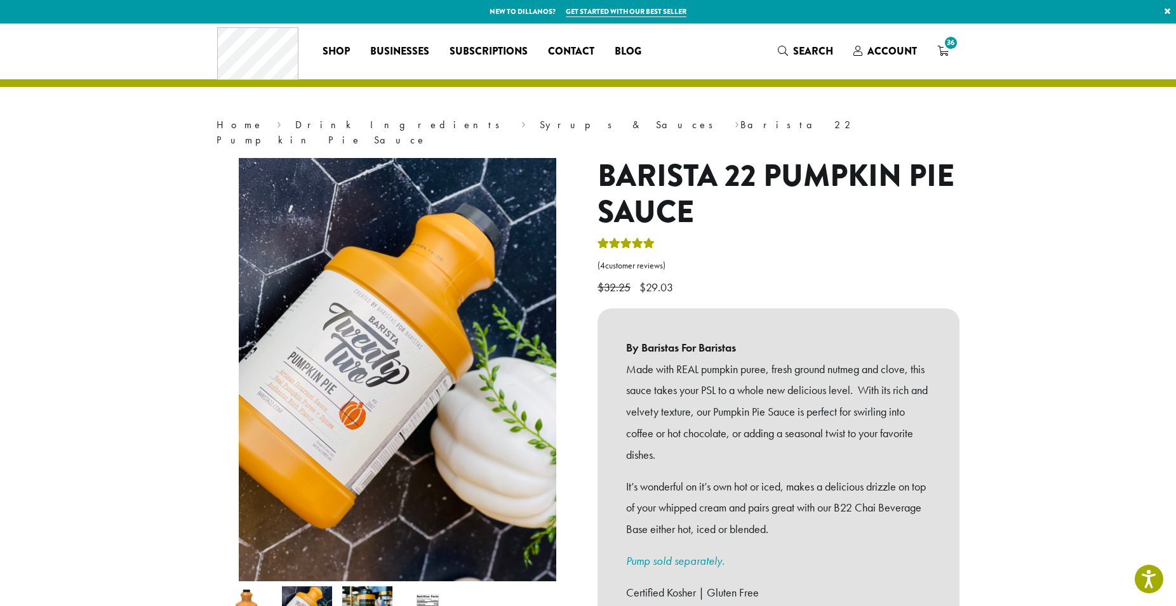
click at [328, 439] on img at bounding box center [474, 251] width 762 height 1016
click at [323, 438] on img at bounding box center [479, 253] width 762 height 1016
click at [319, 431] on img at bounding box center [484, 262] width 762 height 1016
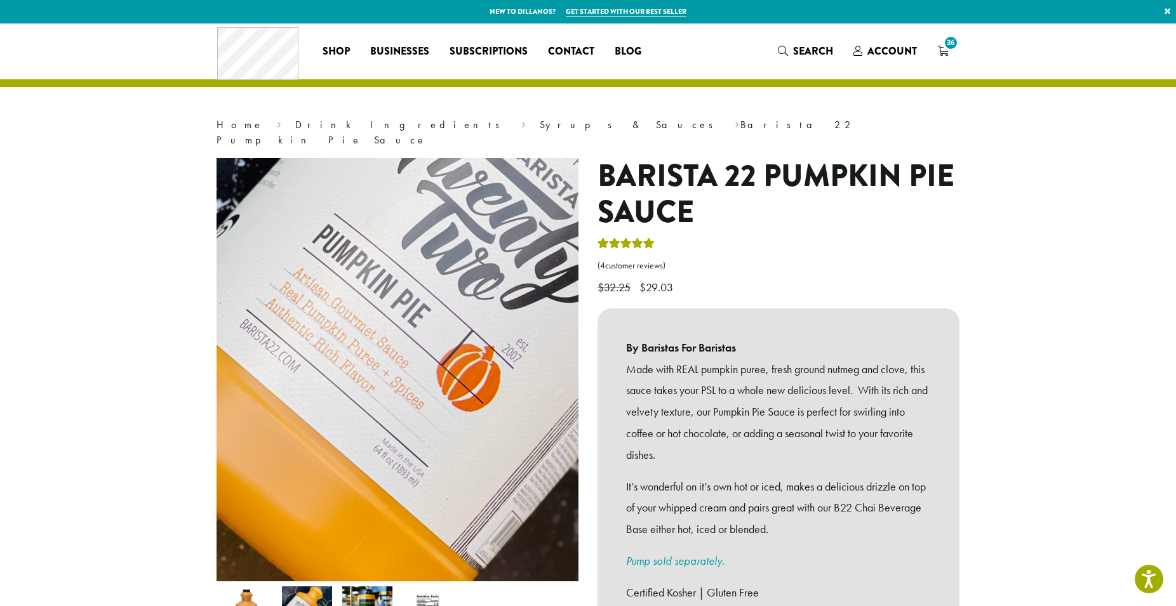
click at [236, 427] on img at bounding box center [577, 268] width 762 height 1016
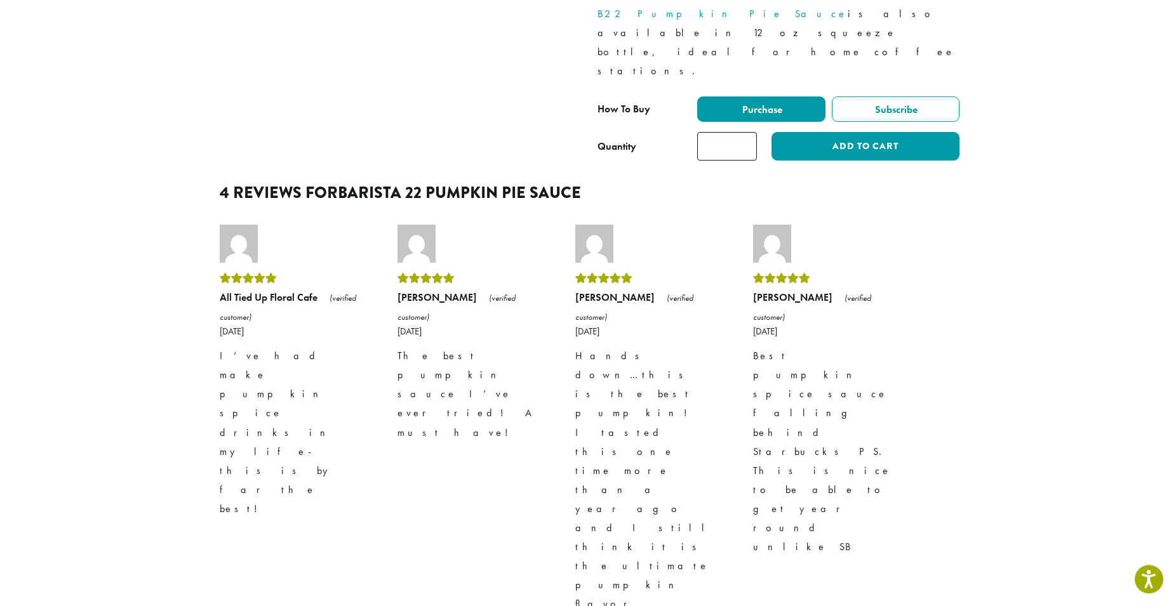
click at [236, 427] on div "Home › Drink Ingredients › Syrups & Sauces › Barista 22 Pumpkin Pie Sauce Baris…" at bounding box center [588, 49] width 762 height 1346
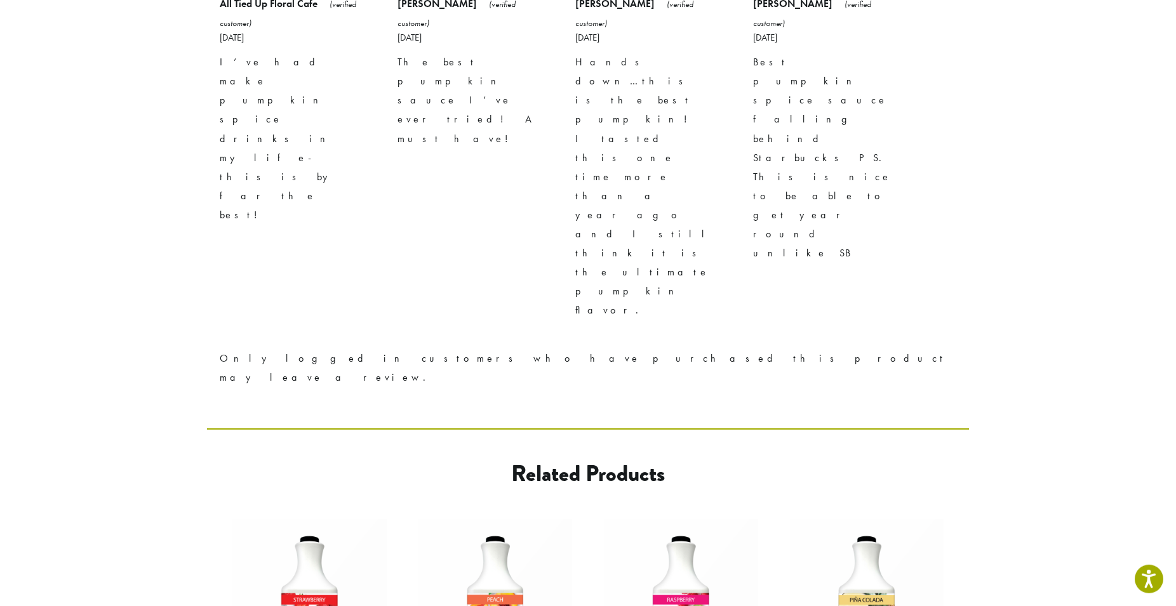
scroll to position [1026, 0]
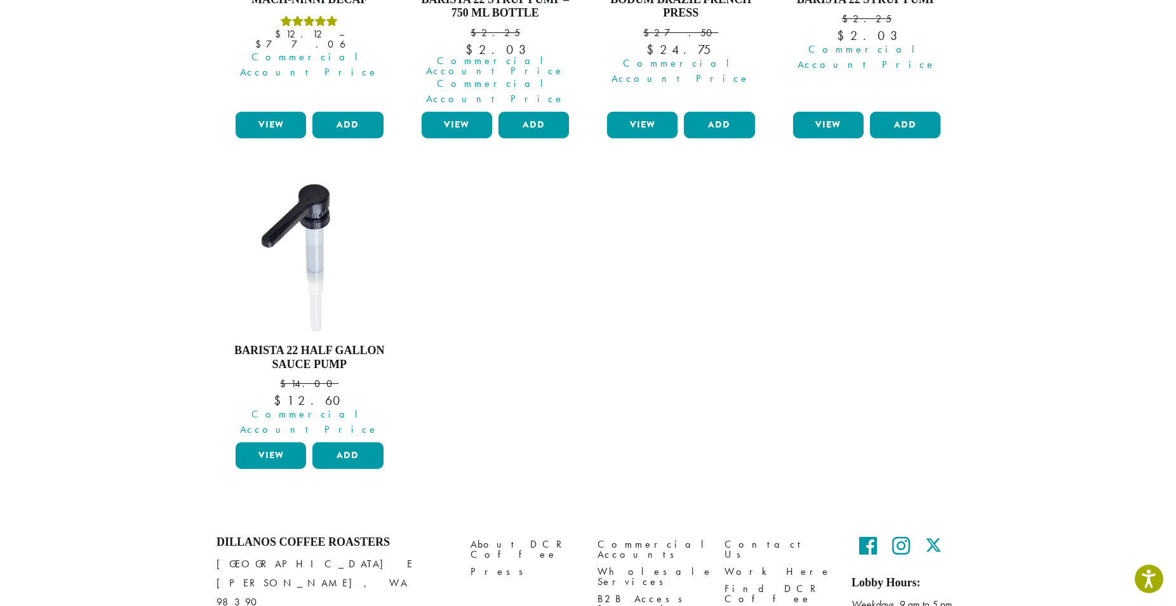
scroll to position [1451, 0]
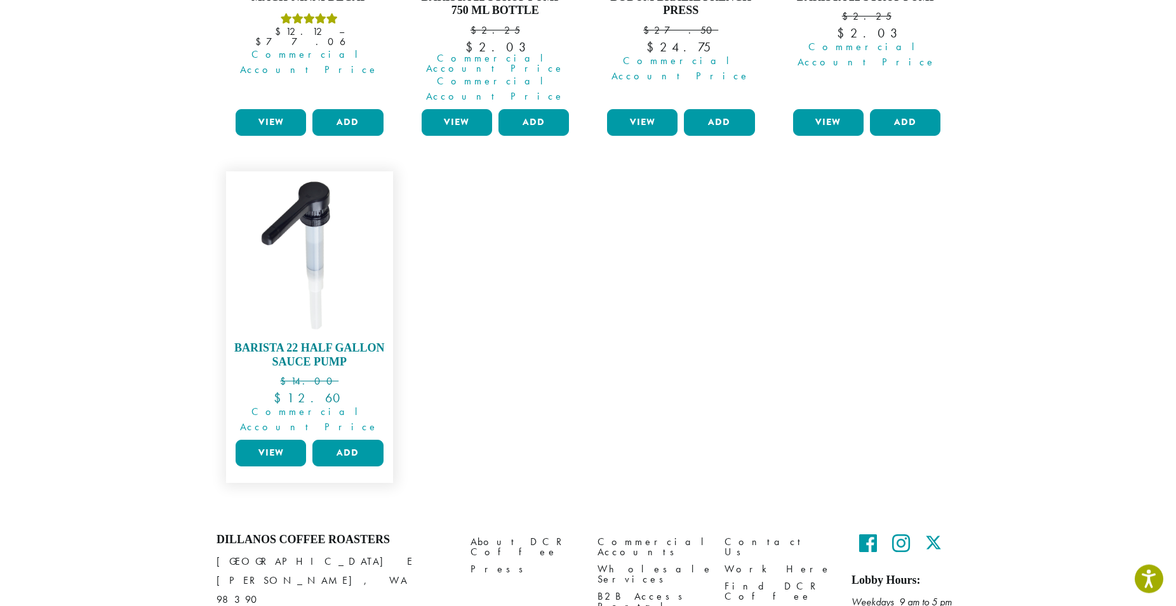
click at [295, 332] on img at bounding box center [309, 255] width 154 height 154
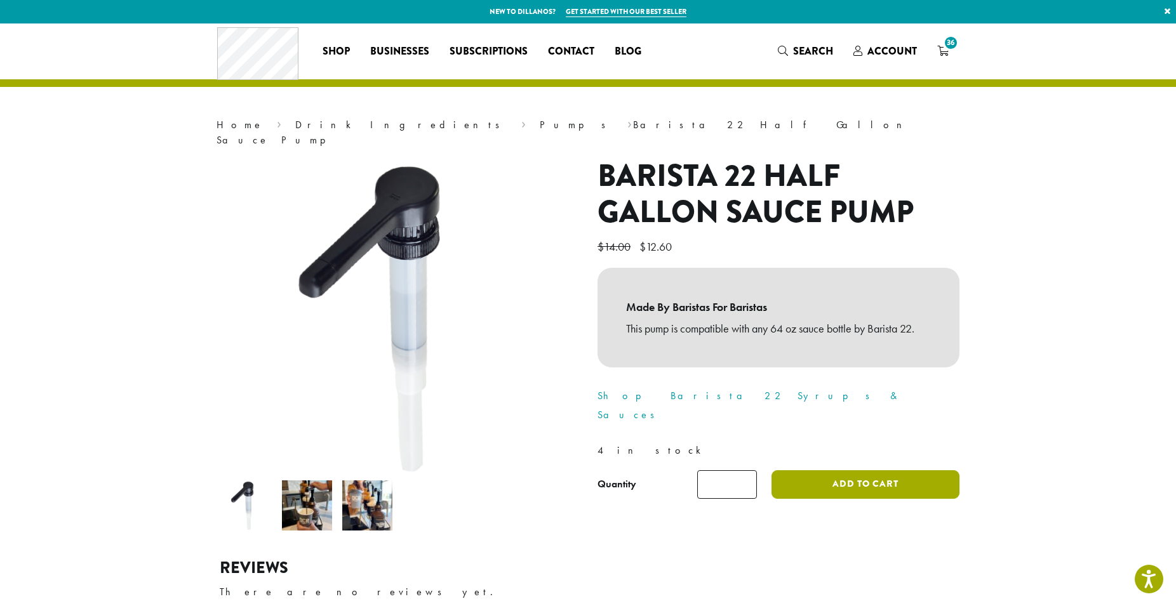
click at [831, 471] on button "Add to cart" at bounding box center [866, 485] width 188 height 29
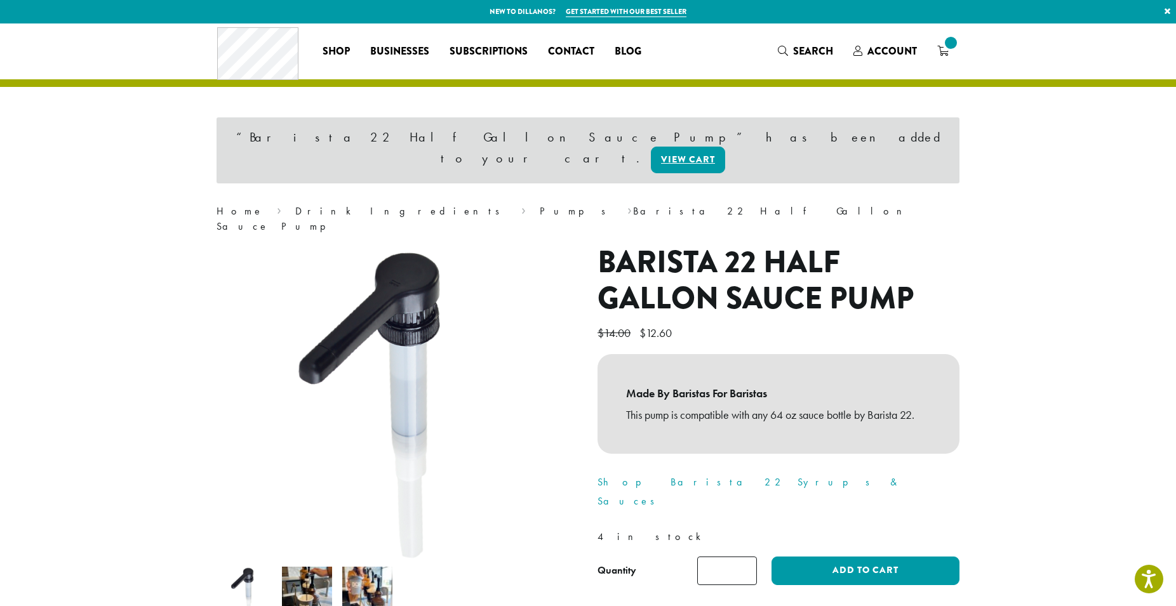
click at [376, 567] on img at bounding box center [367, 592] width 50 height 50
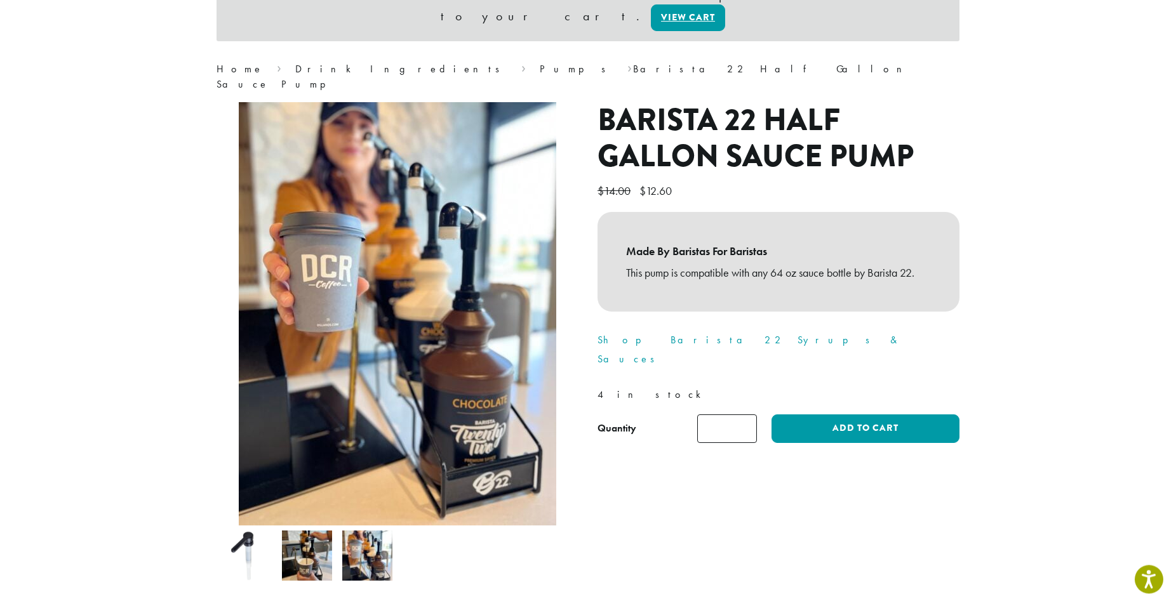
scroll to position [143, 0]
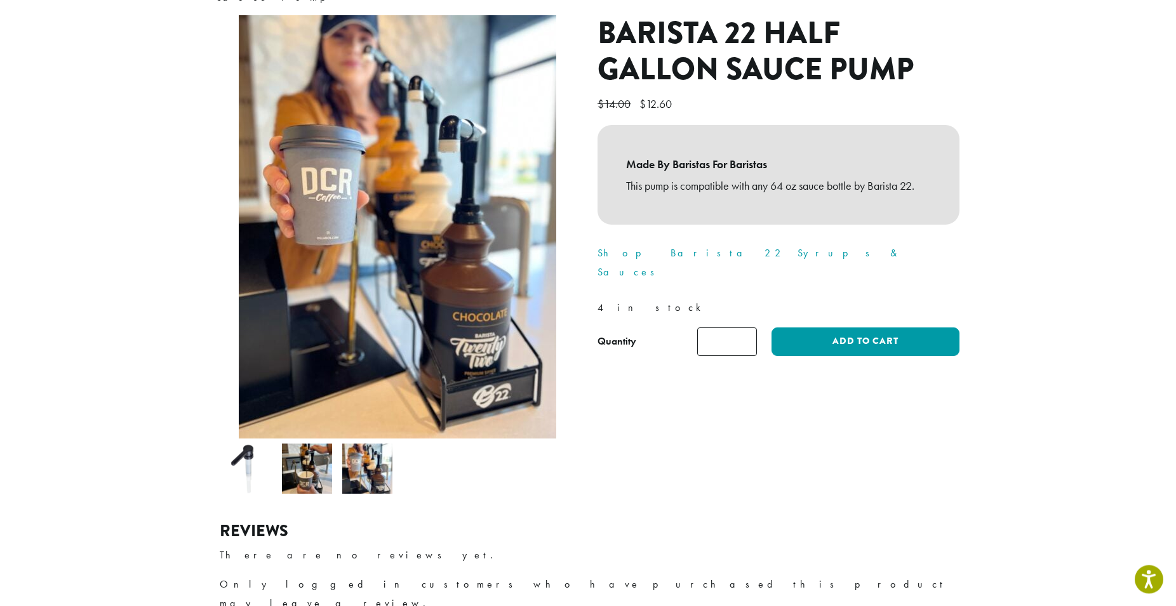
click at [228, 451] on img at bounding box center [247, 469] width 50 height 50
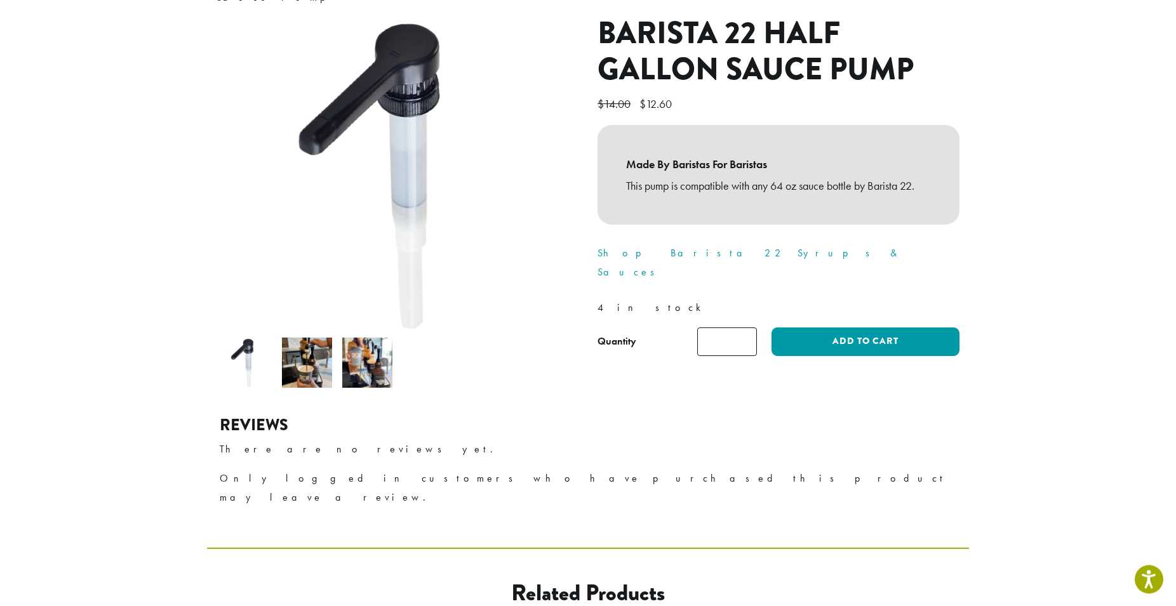
click at [291, 363] on img at bounding box center [307, 363] width 50 height 50
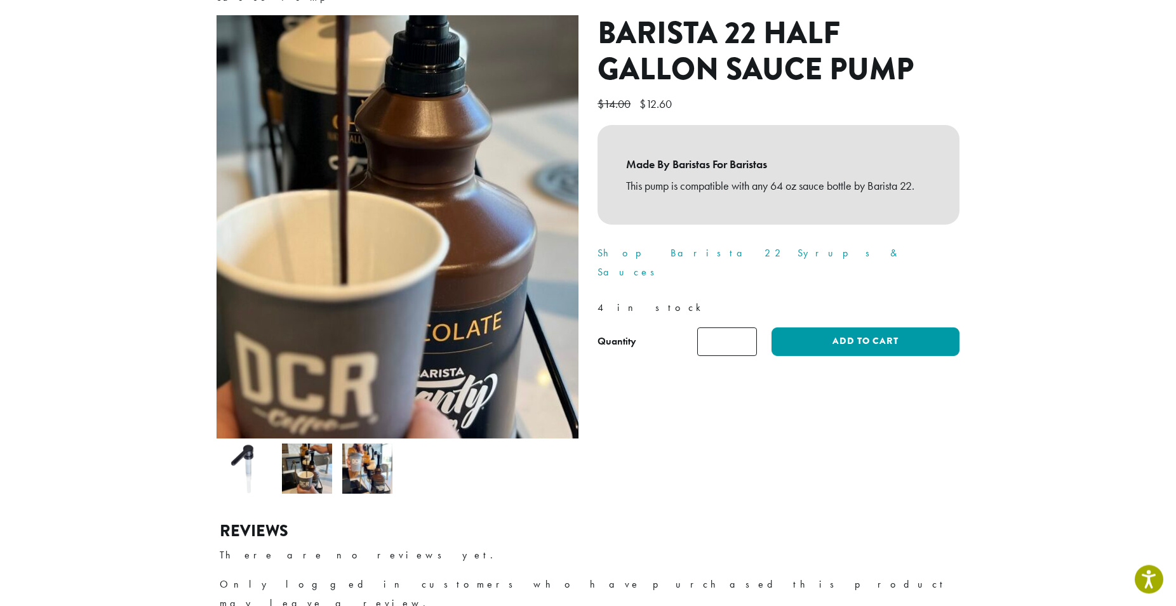
drag, startPoint x: 291, startPoint y: 363, endPoint x: 506, endPoint y: 201, distance: 269.0
click at [506, 201] on div at bounding box center [398, 227] width 362 height 424
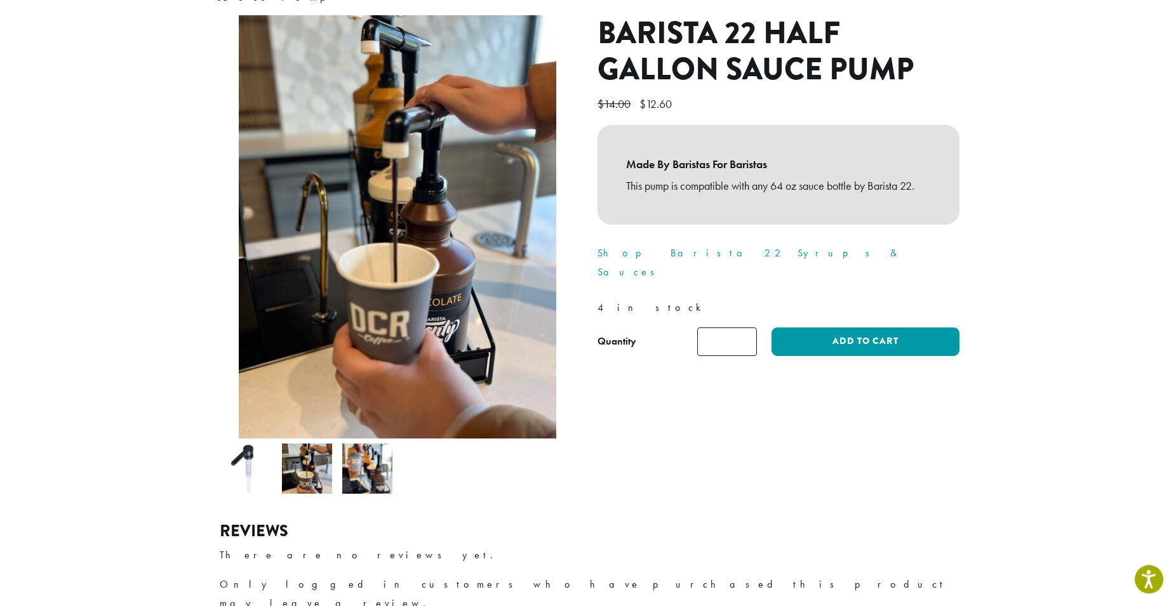
scroll to position [0, 0]
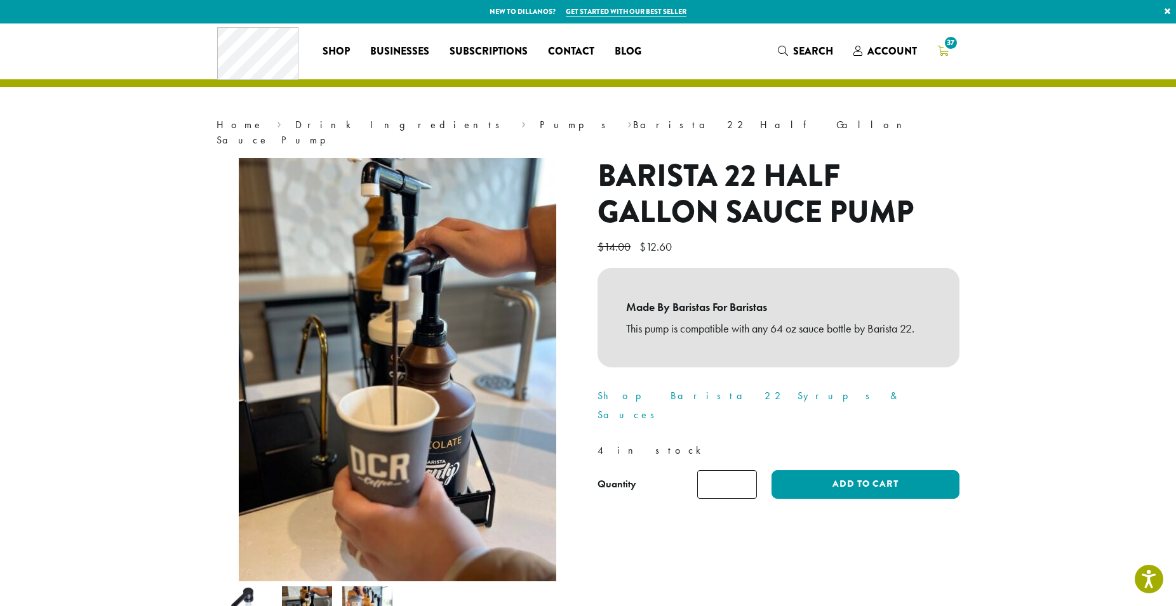
click at [954, 47] on span "37" at bounding box center [950, 42] width 17 height 17
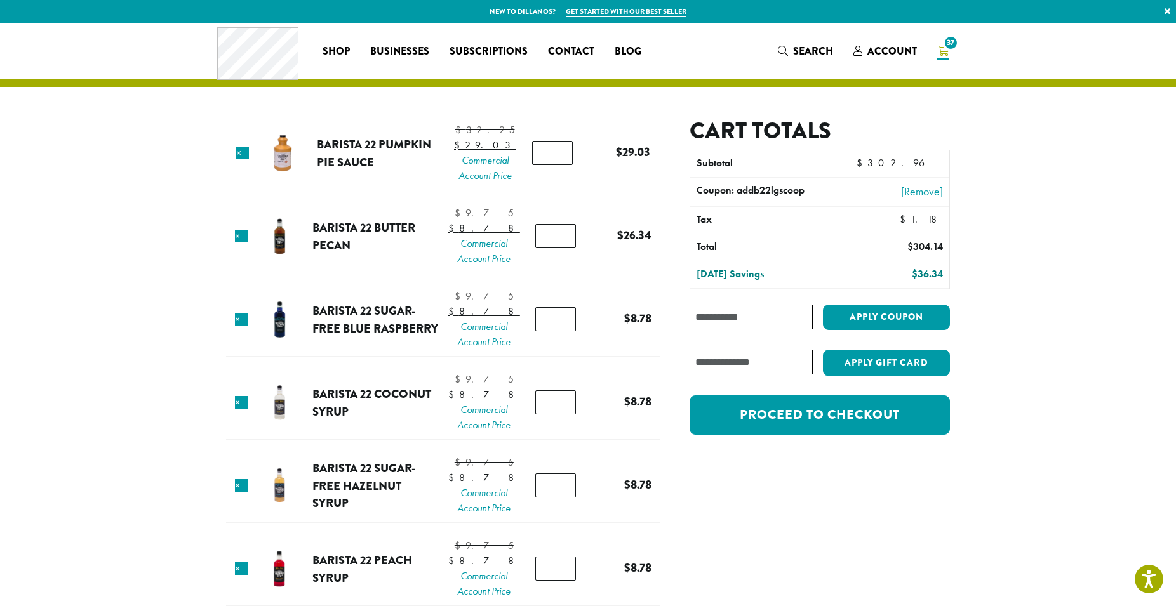
click at [757, 395] on div "Have a gift card? Apply Gift Card Proceed to checkout" at bounding box center [820, 392] width 260 height 85
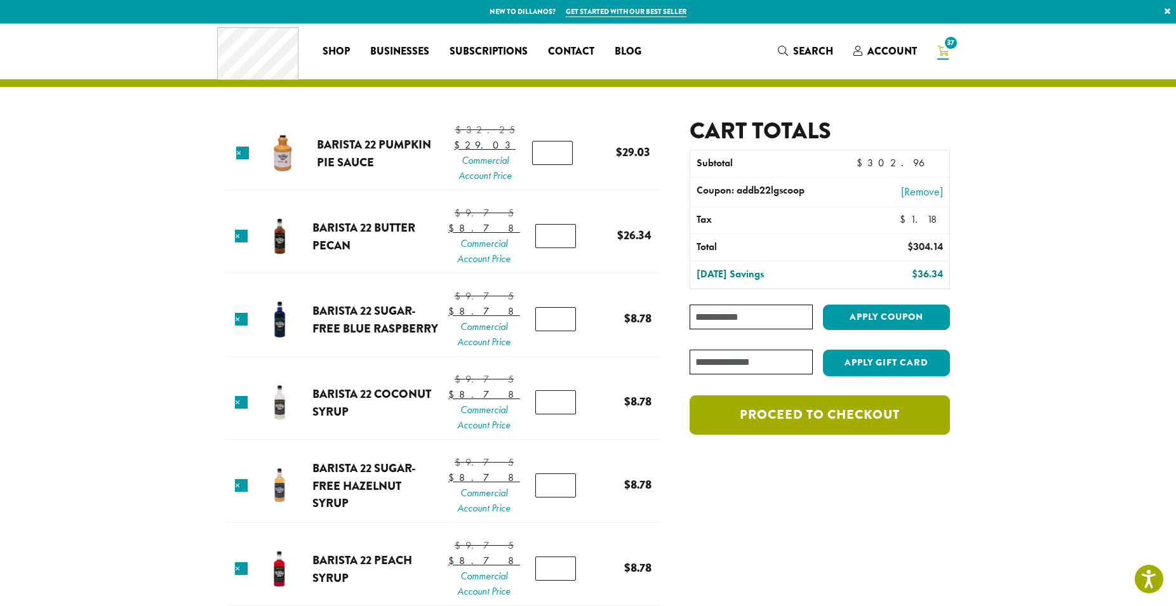
click at [755, 415] on link "Proceed to checkout" at bounding box center [820, 415] width 260 height 39
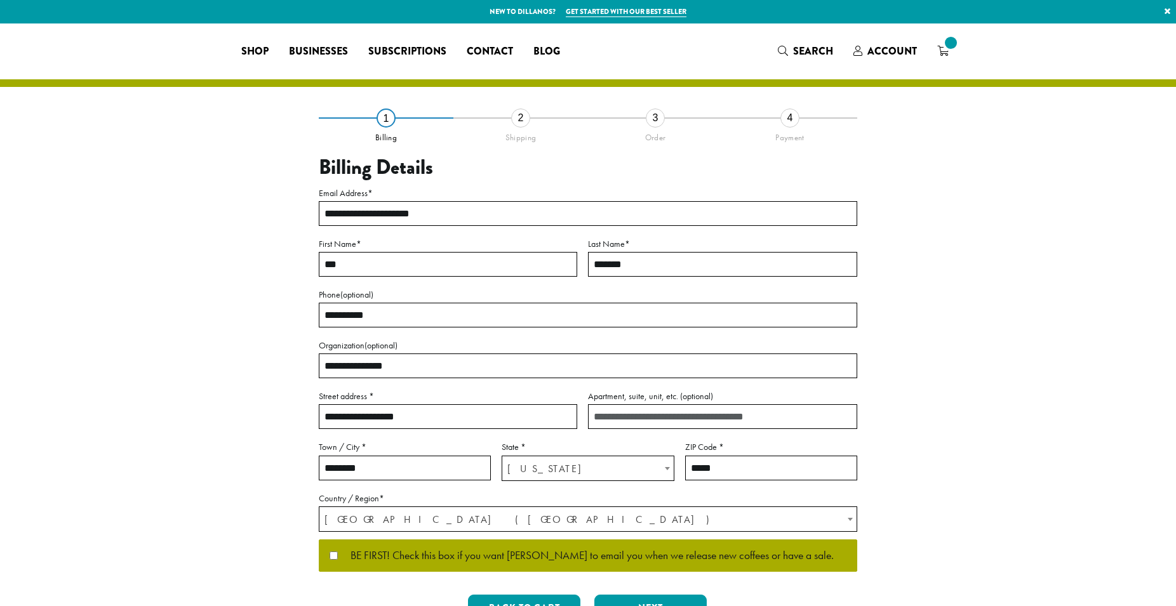
select select "**"
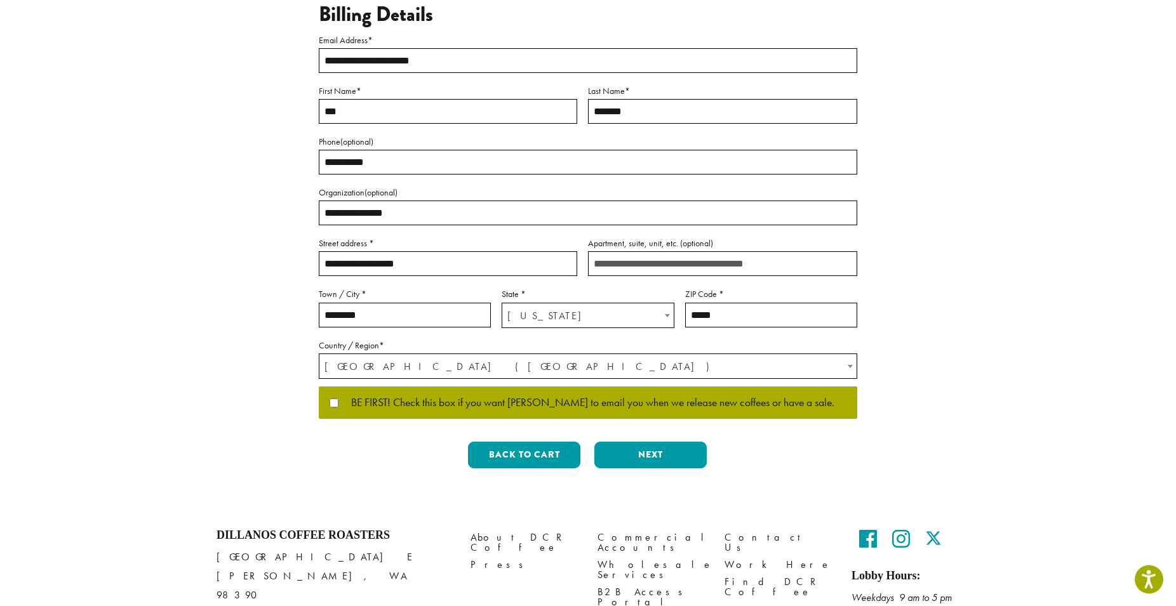
scroll to position [159, 0]
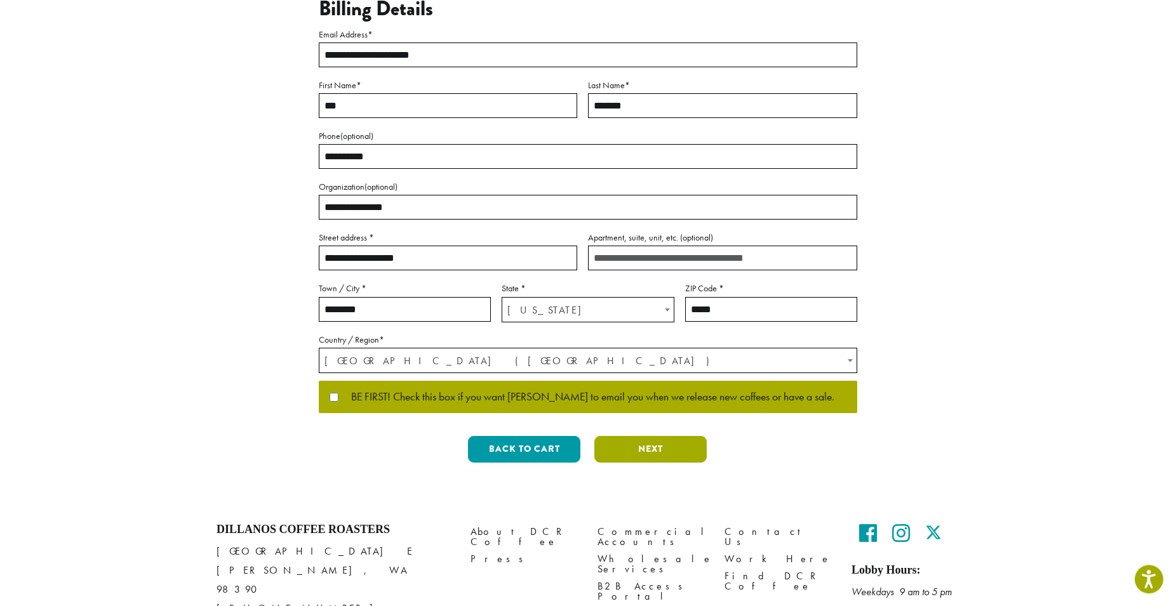
click at [634, 445] on button "Next" at bounding box center [650, 449] width 112 height 27
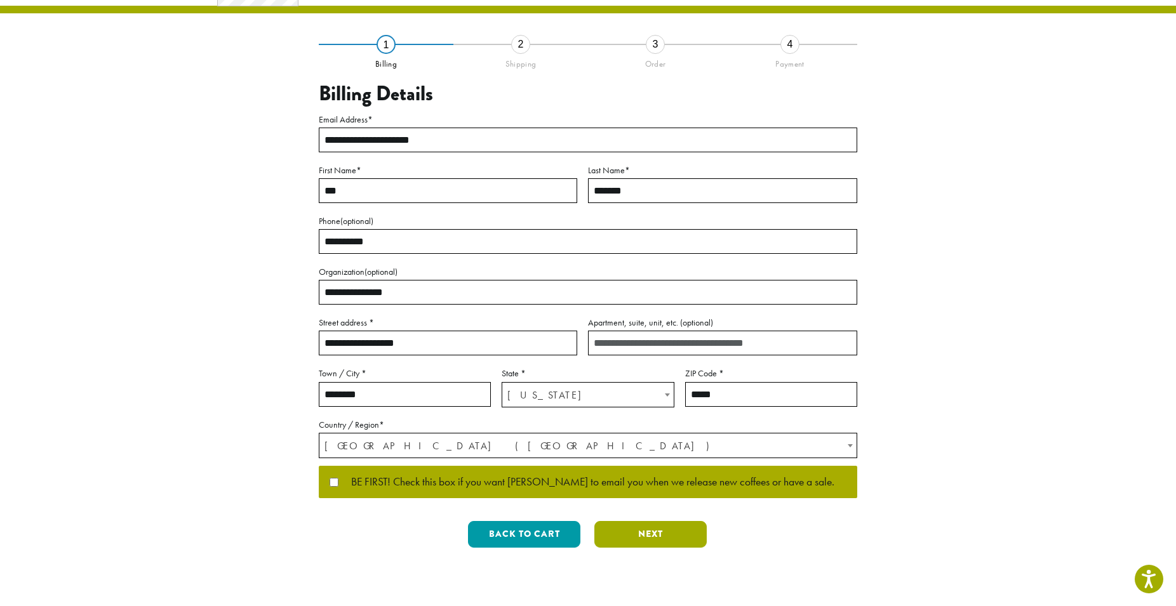
scroll to position [0, 0]
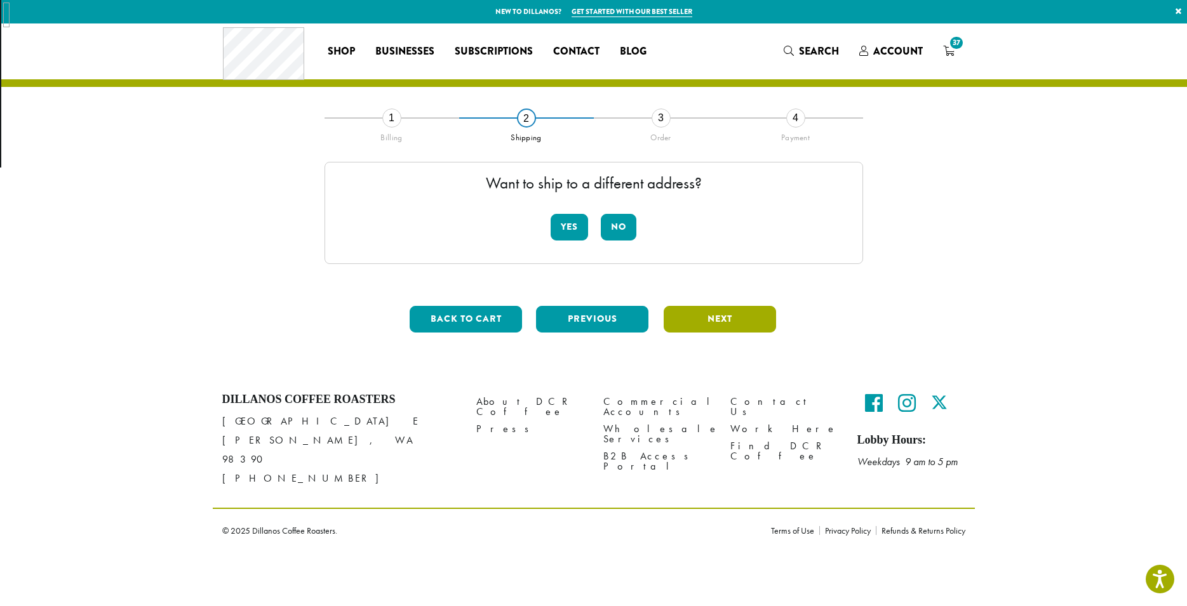
click at [634, 445] on div "Shop All Coffee Drink Ingredients DCR Merchandise Brew & Serve Baked Goods Busi…" at bounding box center [593, 288] width 1187 height 530
click at [614, 232] on button "No" at bounding box center [619, 227] width 36 height 27
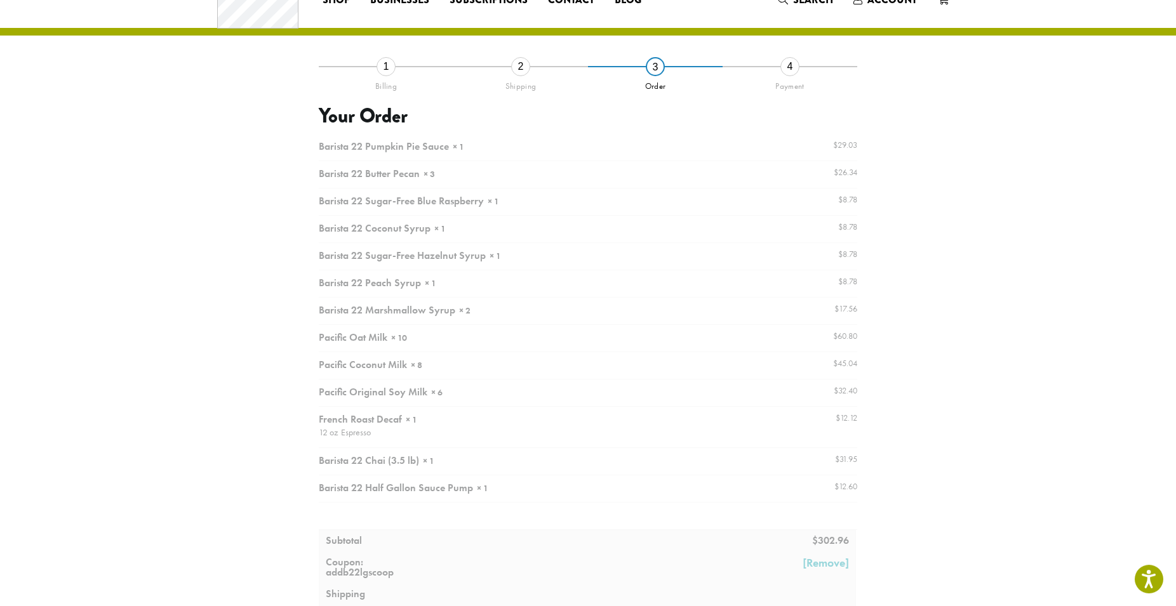
scroll to position [63, 0]
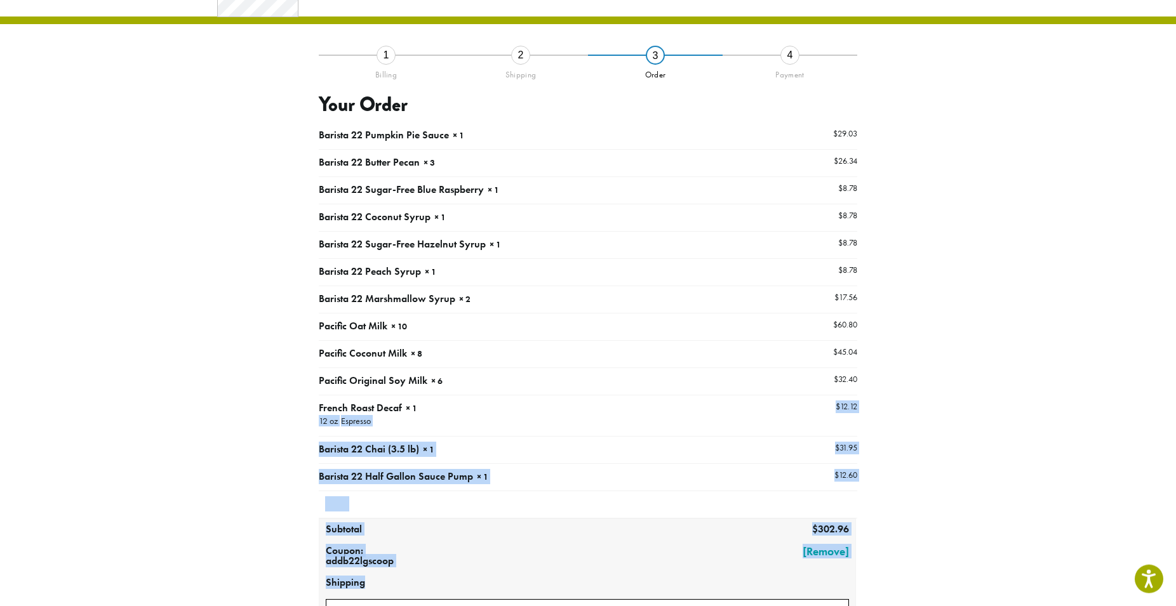
drag, startPoint x: 641, startPoint y: 382, endPoint x: 693, endPoint y: 429, distance: 70.6
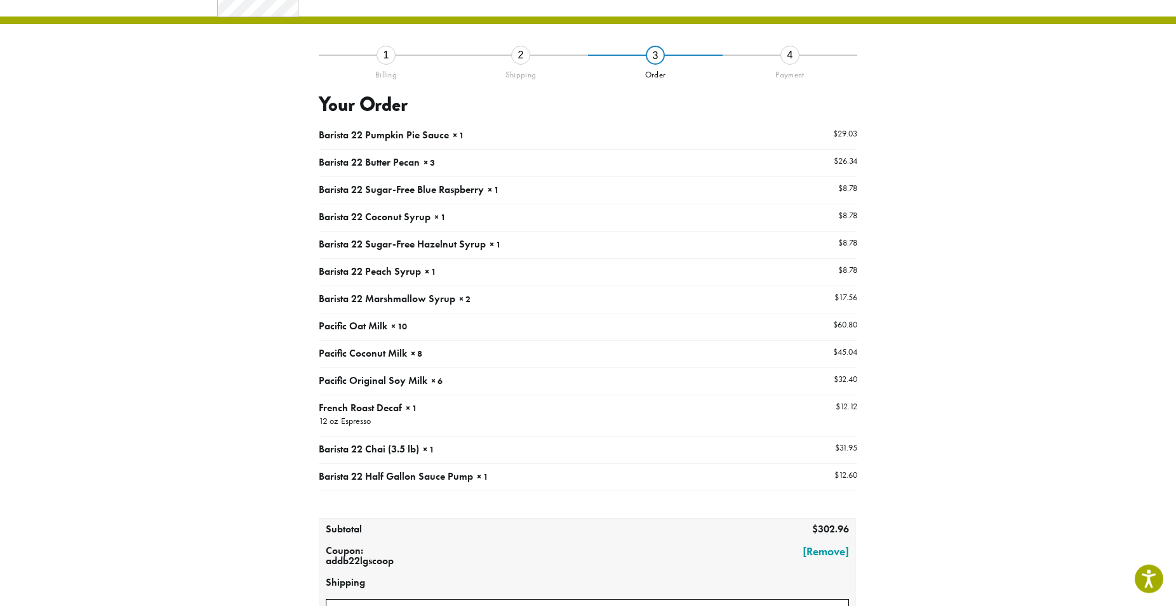
click at [693, 429] on td "French Roast Decaf × 1 12 oz Espresso" at bounding box center [521, 415] width 404 height 41
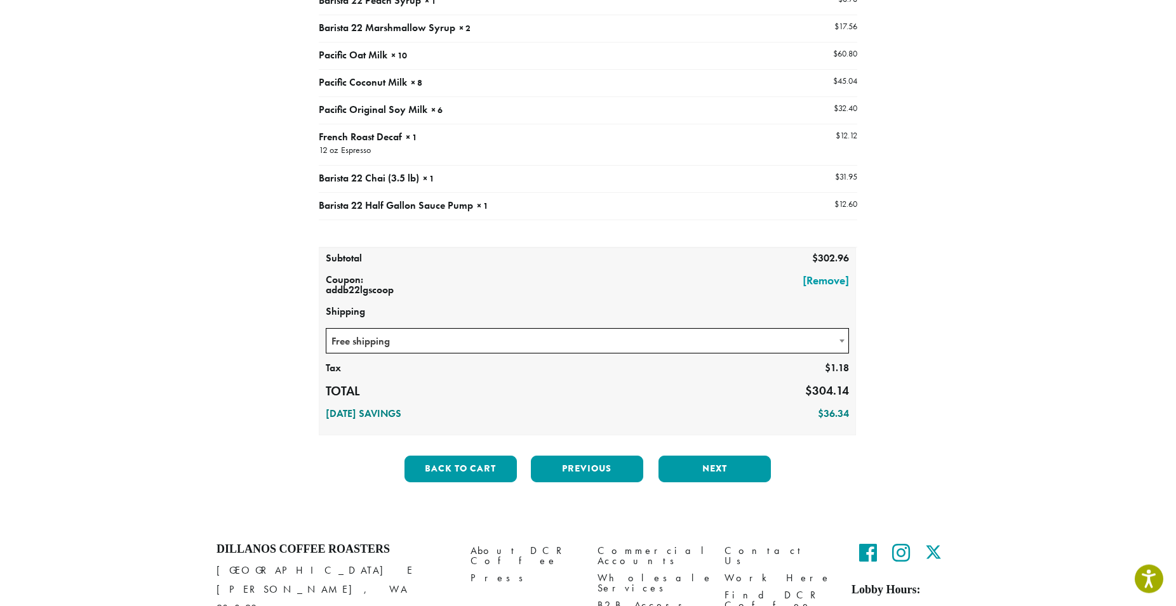
scroll to position [345, 0]
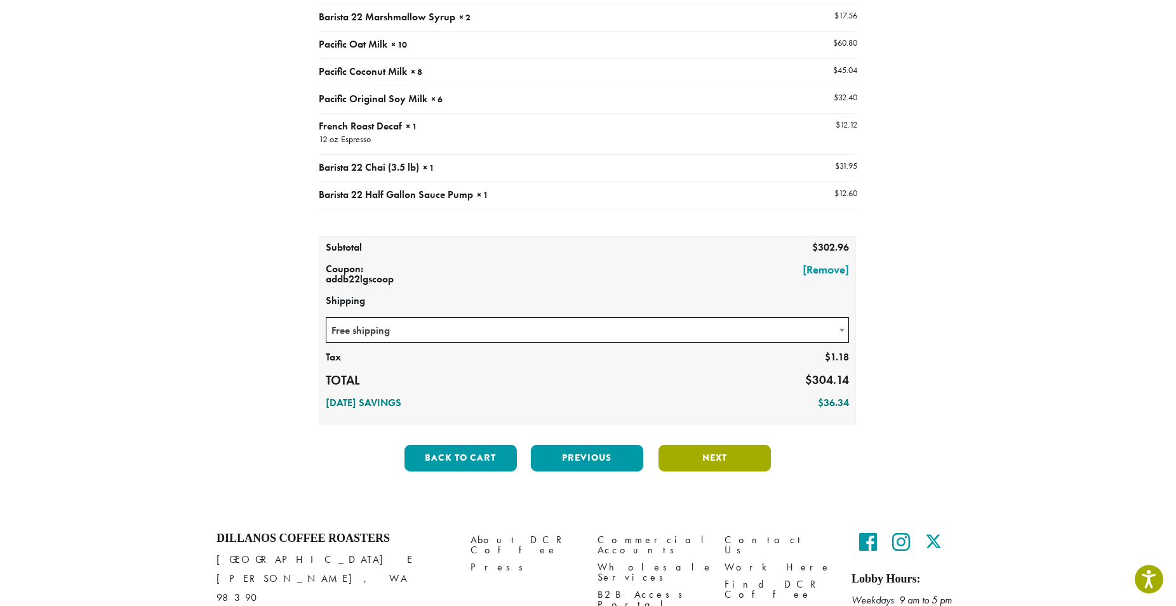
click at [708, 457] on button "Next" at bounding box center [714, 458] width 112 height 27
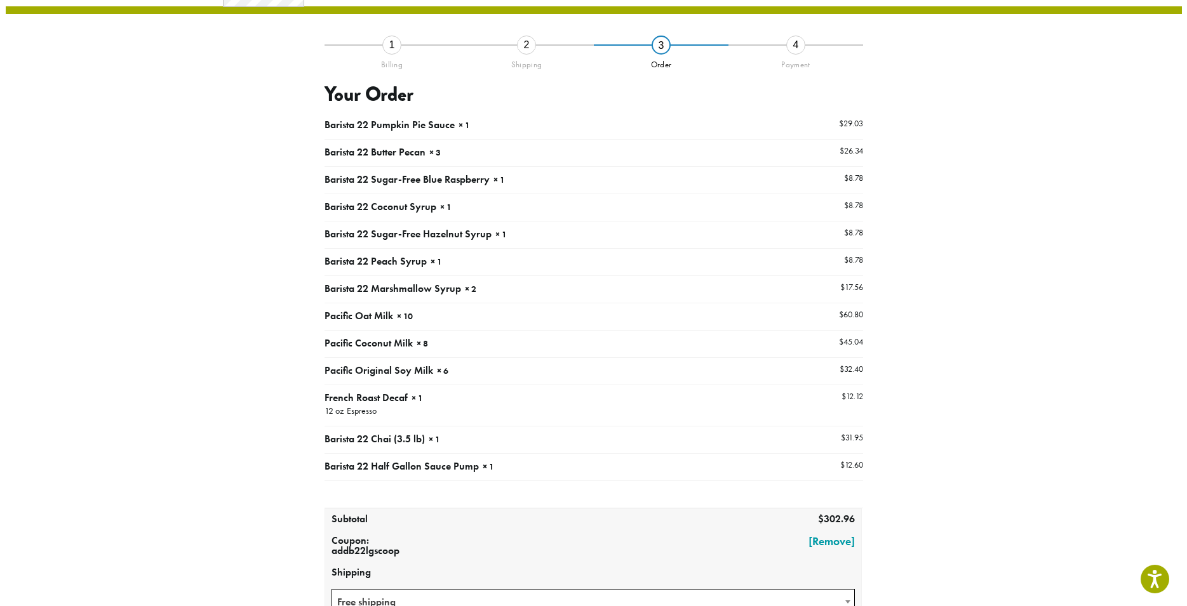
scroll to position [48, 0]
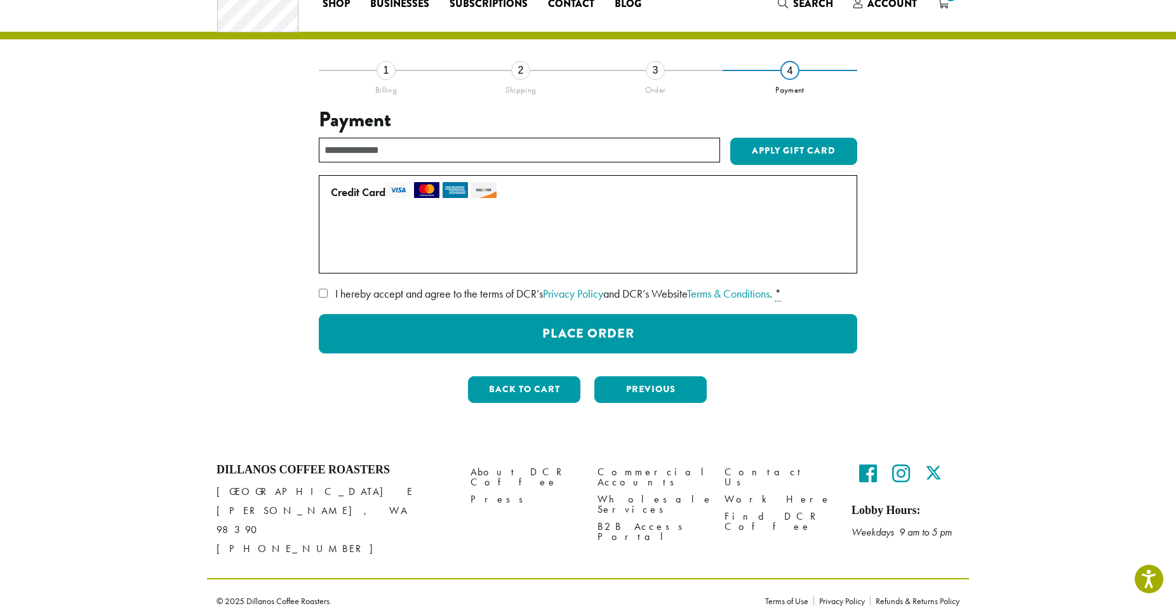
click at [476, 293] on span "I hereby accept and agree to the terms of DCR’s Privacy Policy and DCR’s Websit…" at bounding box center [553, 293] width 437 height 15
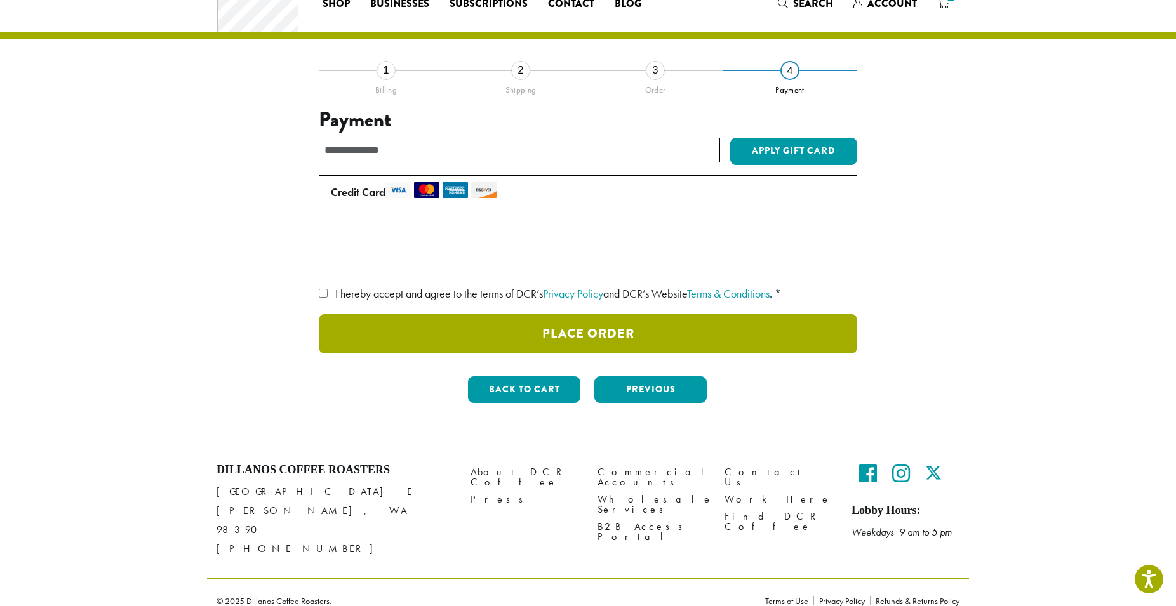
click at [498, 333] on button "Place Order" at bounding box center [588, 333] width 538 height 39
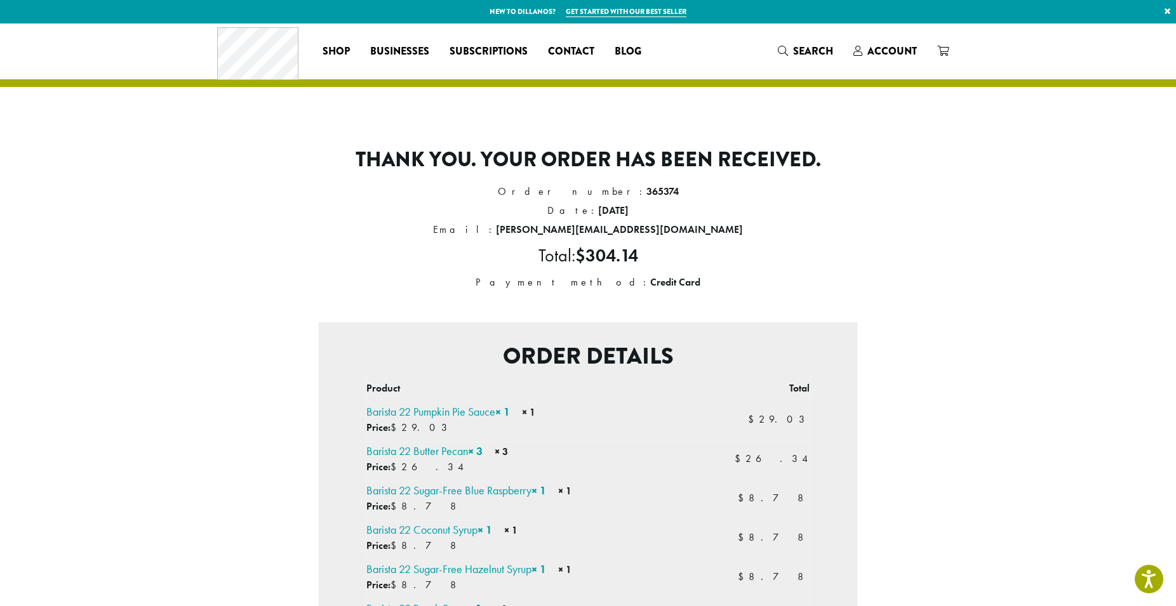
click at [497, 364] on h2 "Order details" at bounding box center [588, 356] width 518 height 27
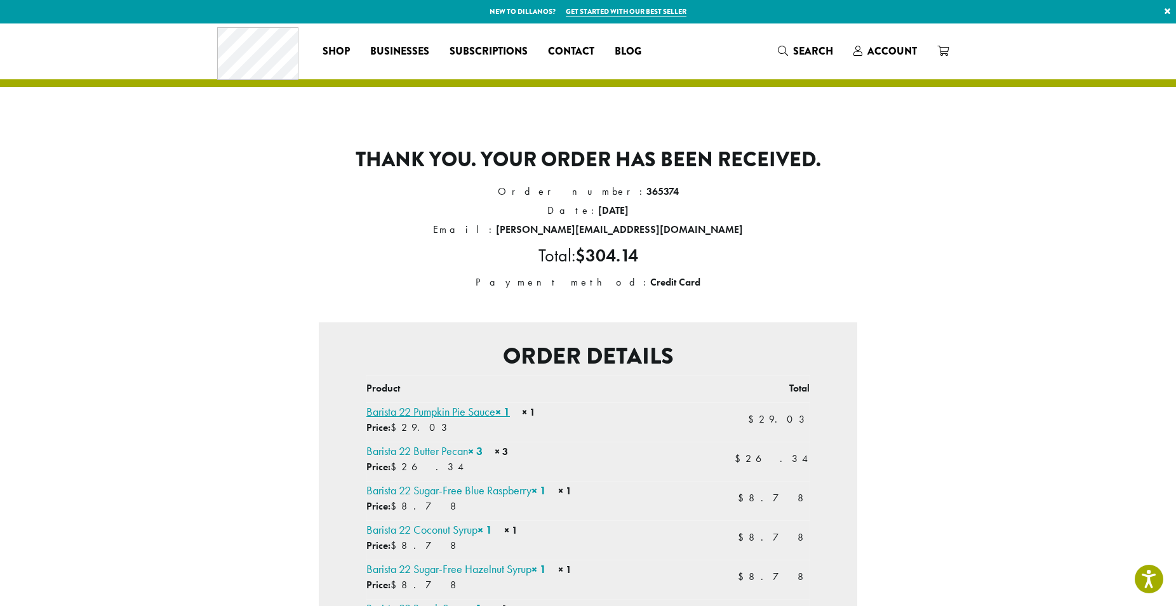
click at [422, 408] on link "Barista 22 Pumpkin Pie Sauce × 1" at bounding box center [438, 411] width 144 height 15
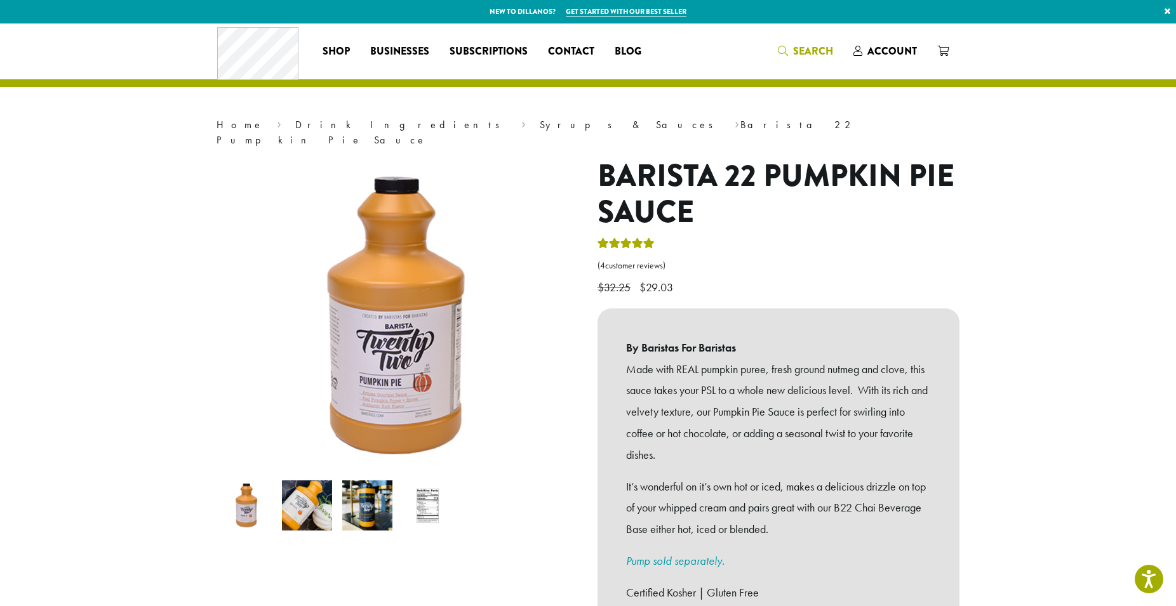
click at [815, 57] on span "Search" at bounding box center [813, 51] width 40 height 15
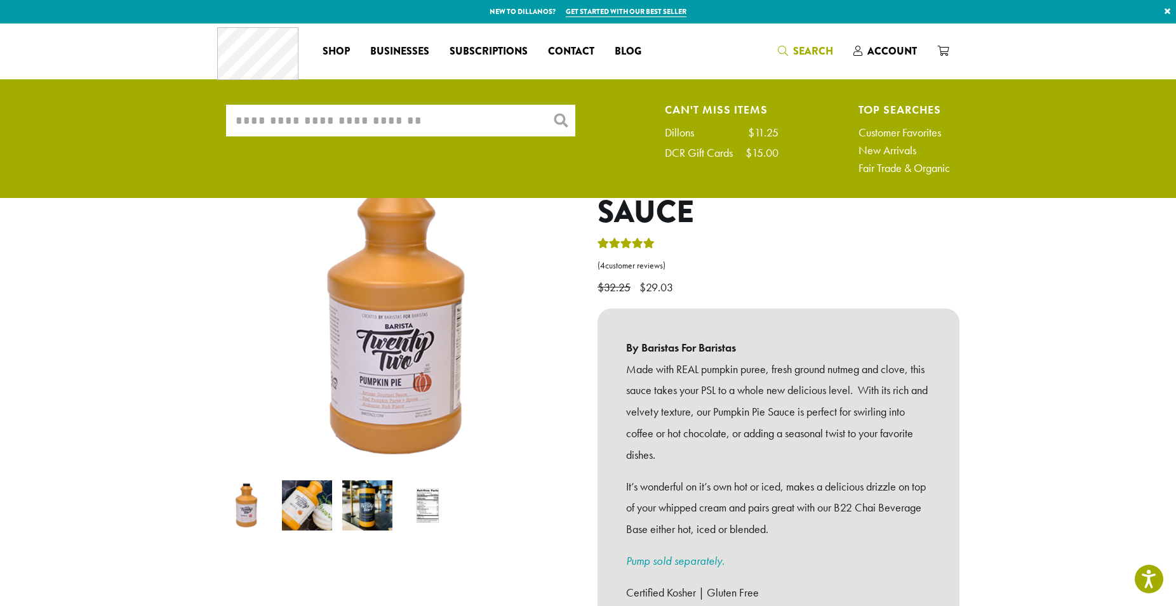
click at [441, 124] on input "What are you searching for?" at bounding box center [400, 121] width 349 height 32
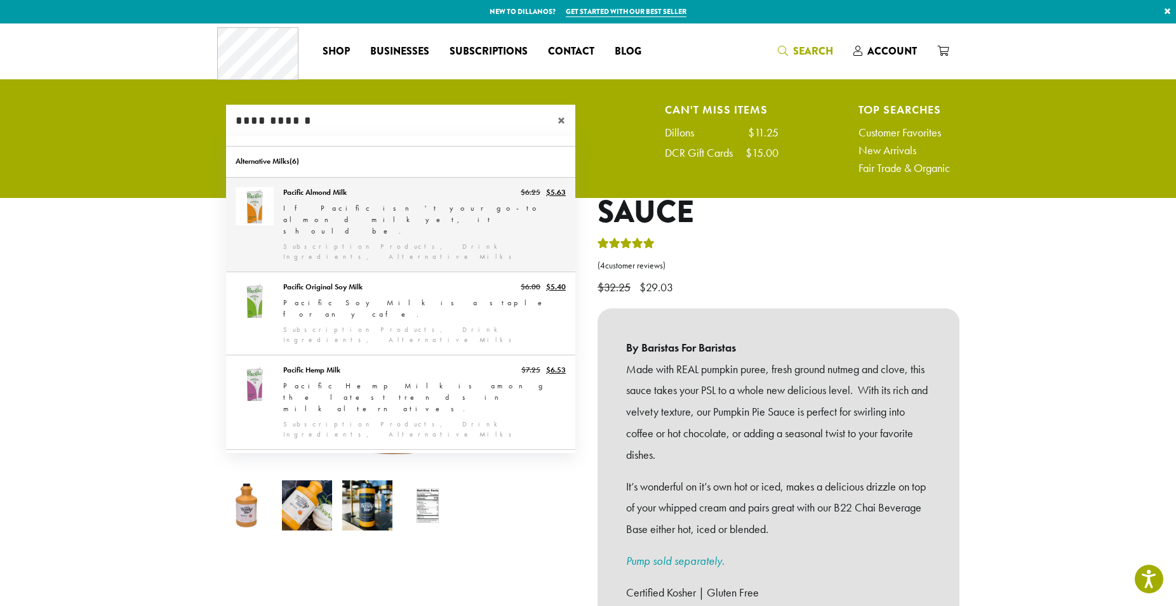
type input "**********"
click at [428, 198] on link "Pacific Almond Milk" at bounding box center [400, 225] width 349 height 94
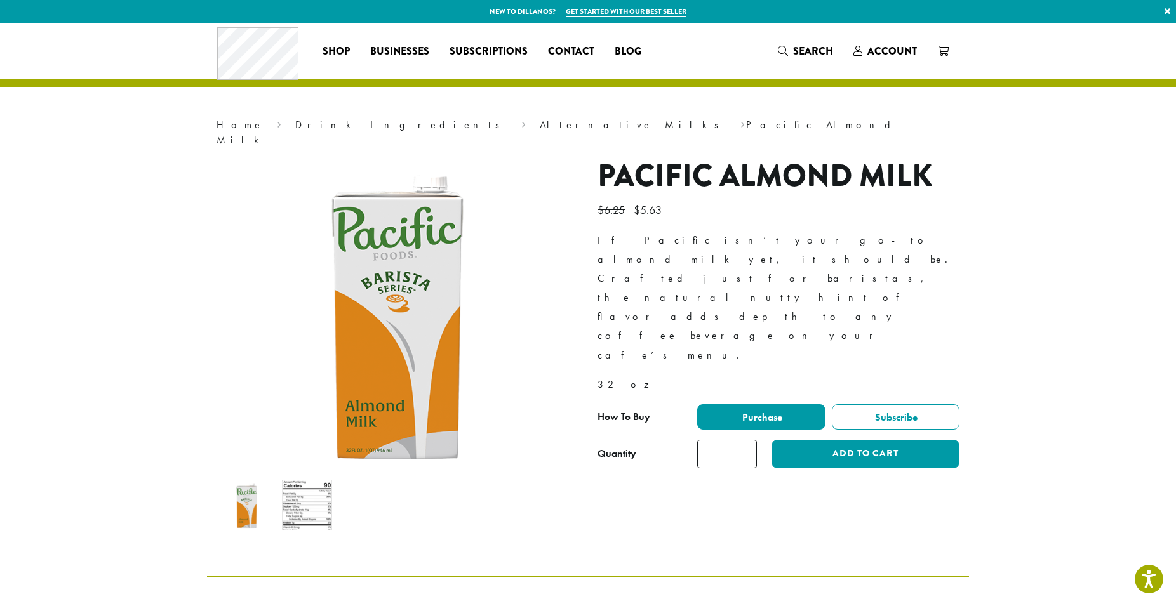
click at [428, 198] on img at bounding box center [407, 348] width 381 height 381
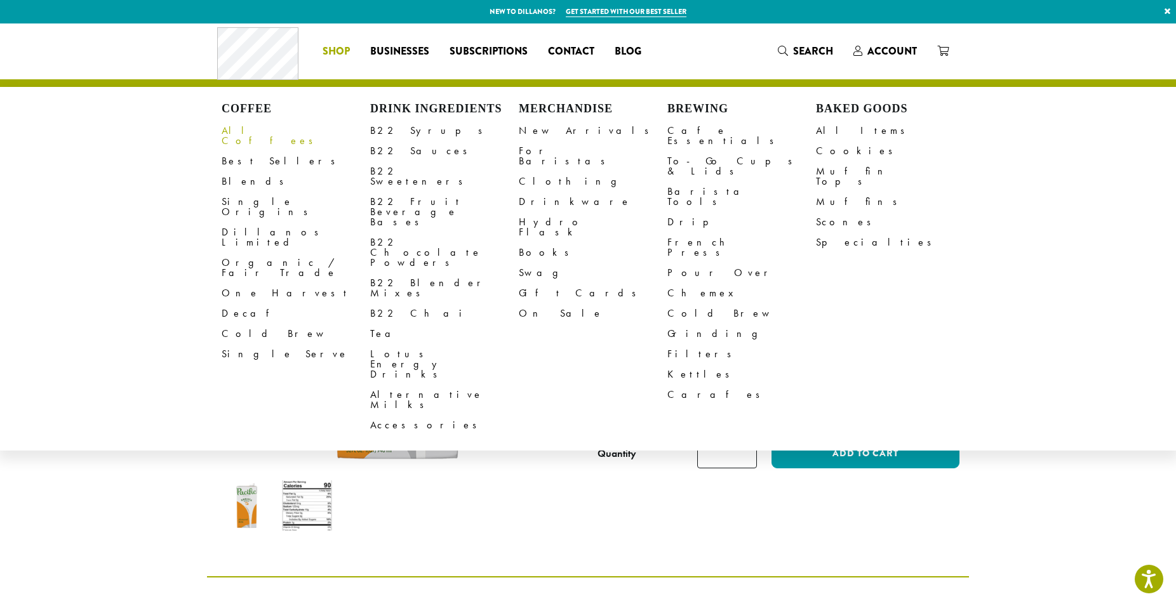
click at [298, 132] on link "All Coffees" at bounding box center [296, 136] width 149 height 30
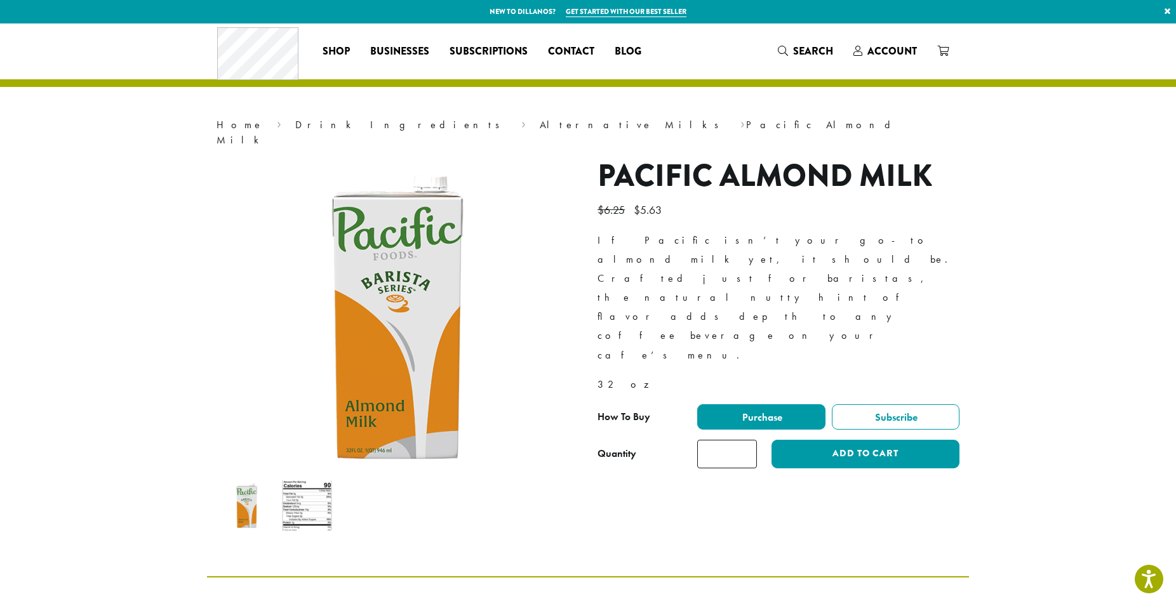
click at [298, 132] on div "Shop All Coffee Drink Ingredients DCR Merchandise Brew & Serve Baked Goods Busi…" at bounding box center [588, 580] width 1176 height 1115
click at [298, 132] on nav "Home › Drink Ingredients › Alternative Milks › Pacific Almond Milk" at bounding box center [588, 132] width 743 height 30
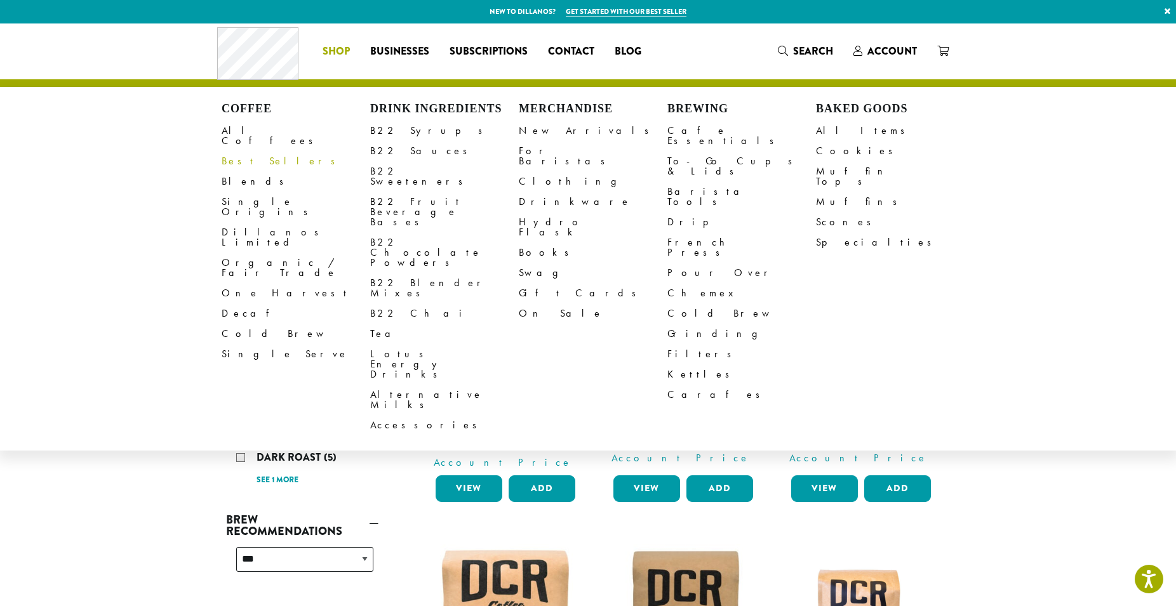
click at [337, 156] on link "Best Sellers" at bounding box center [296, 161] width 149 height 20
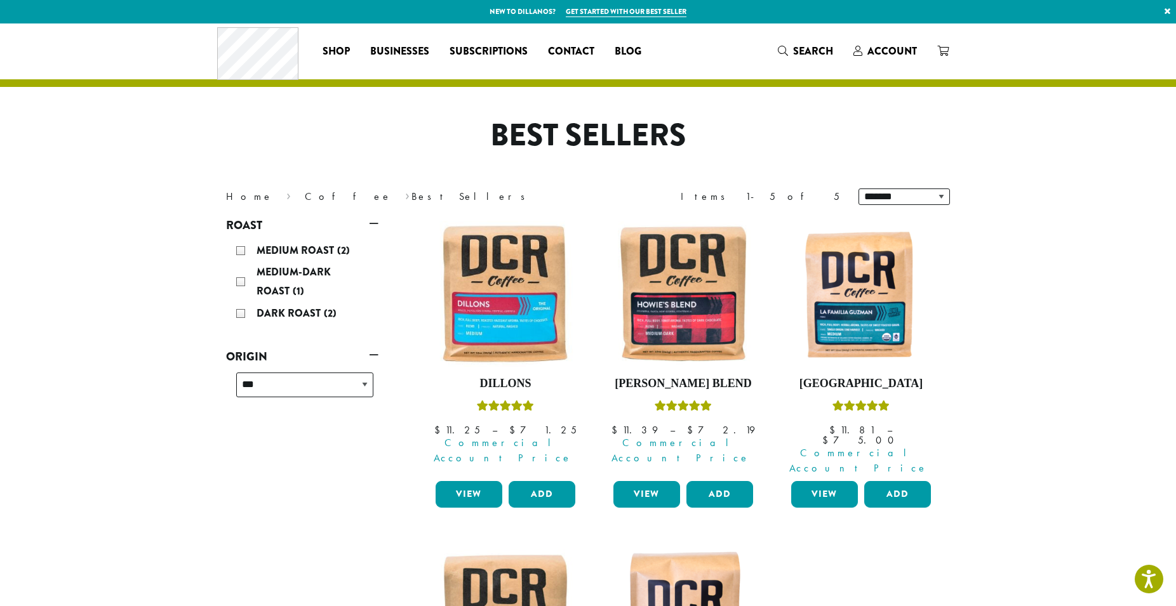
click at [337, 156] on div "**********" at bounding box center [588, 488] width 762 height 930
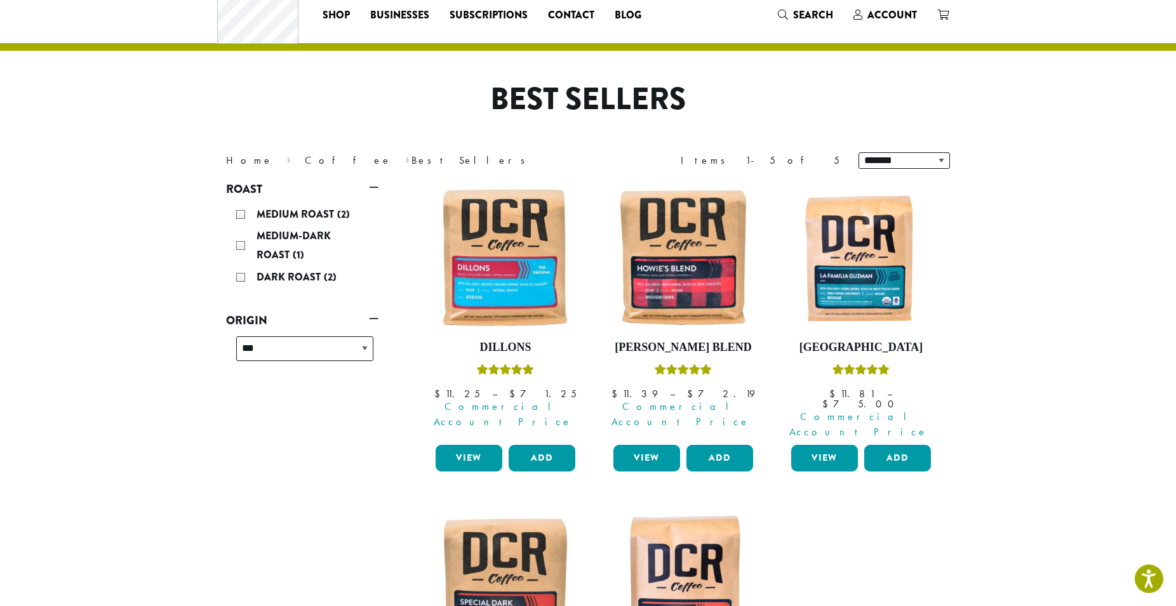
scroll to position [37, 0]
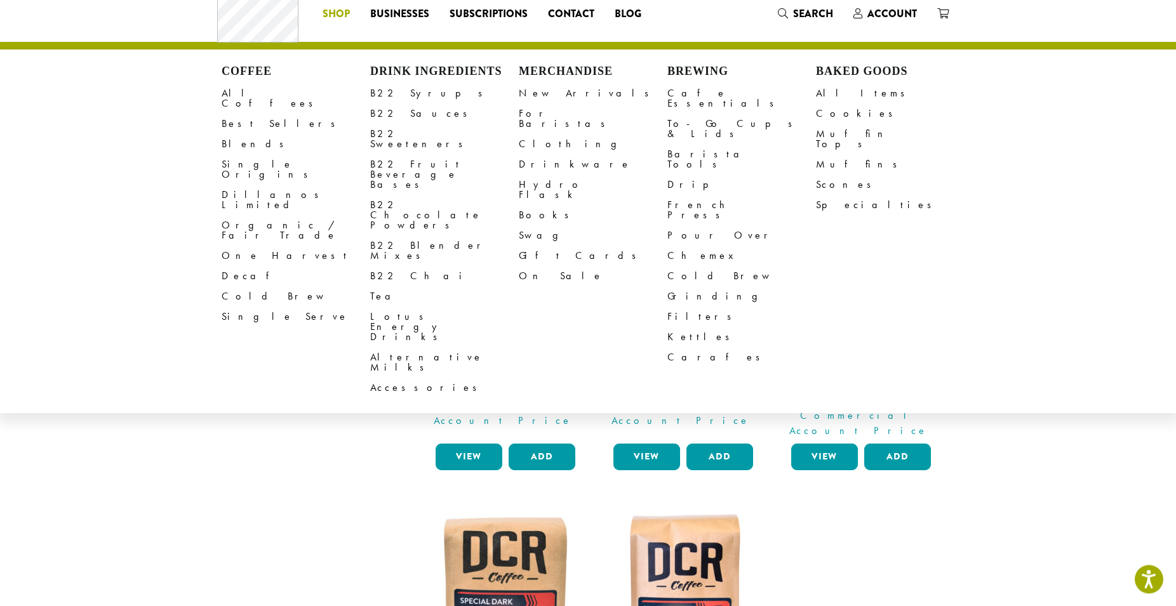
click at [331, 17] on span "Shop" at bounding box center [336, 14] width 27 height 16
click at [404, 95] on link "B22 Syrups" at bounding box center [444, 93] width 149 height 20
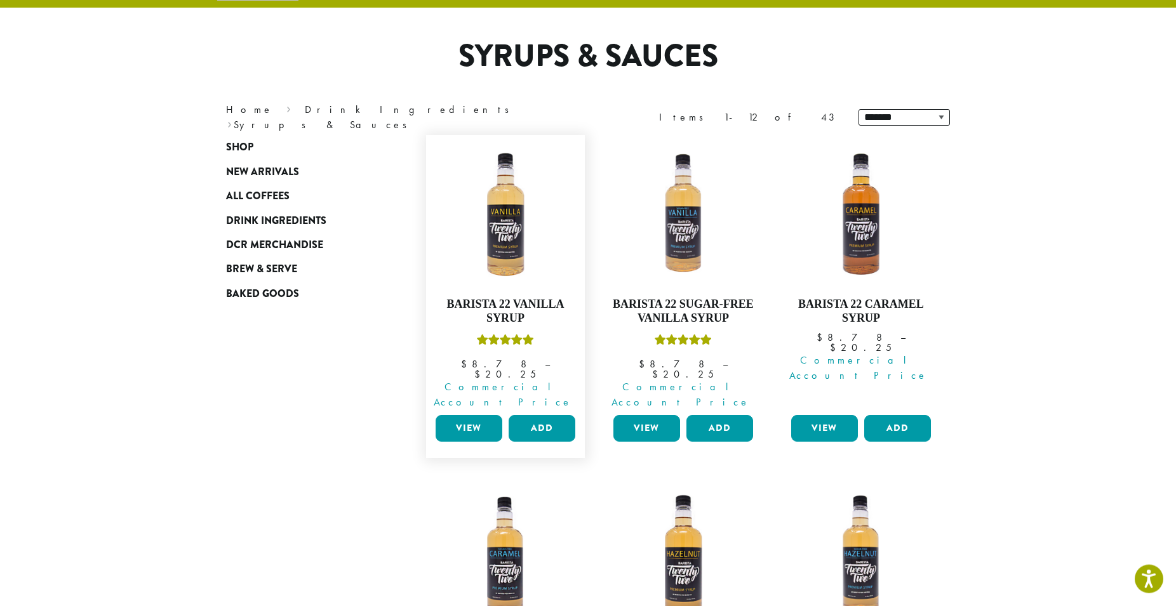
scroll to position [81, 0]
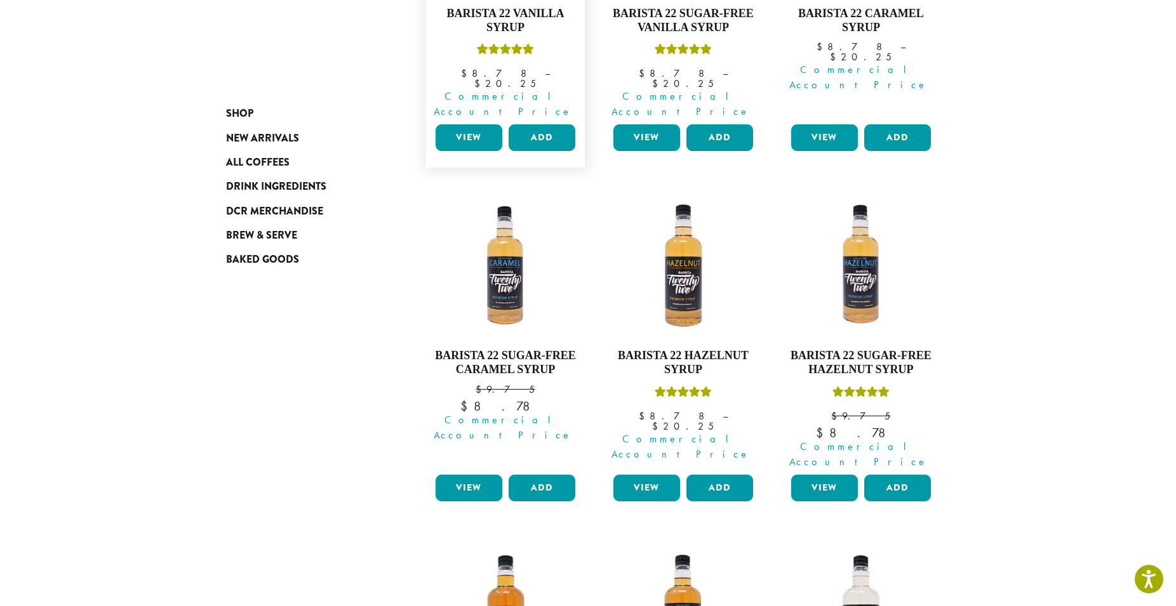
scroll to position [371, 0]
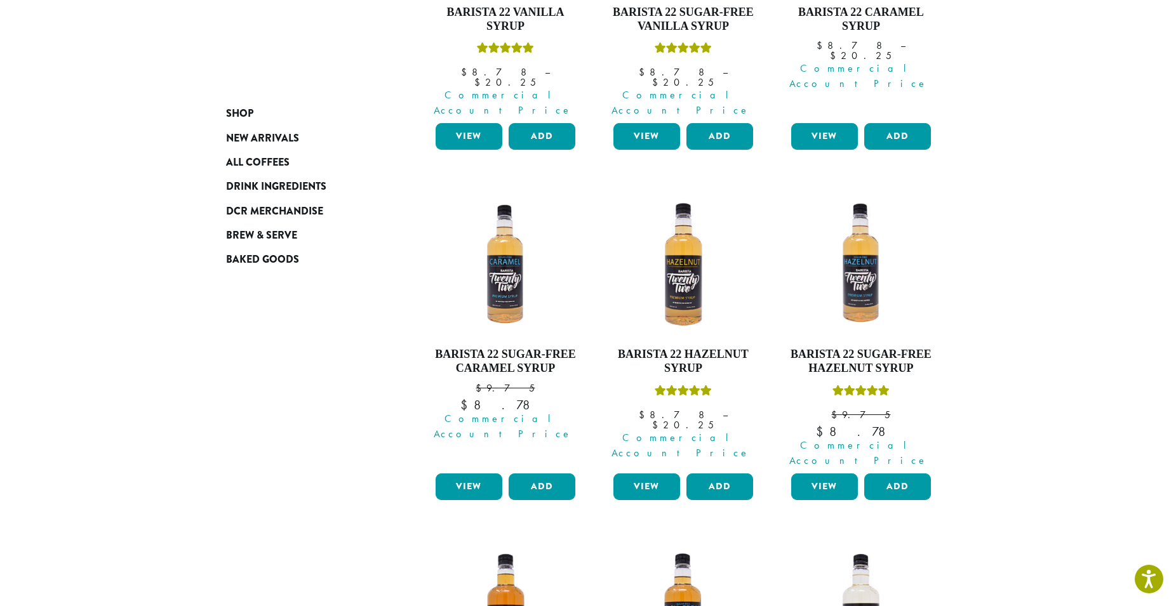
click at [410, 498] on div "**********" at bounding box center [683, 559] width 552 height 1432
click at [428, 490] on ul "**********" at bounding box center [683, 517] width 533 height 1366
click at [429, 490] on ul "**********" at bounding box center [683, 517] width 533 height 1366
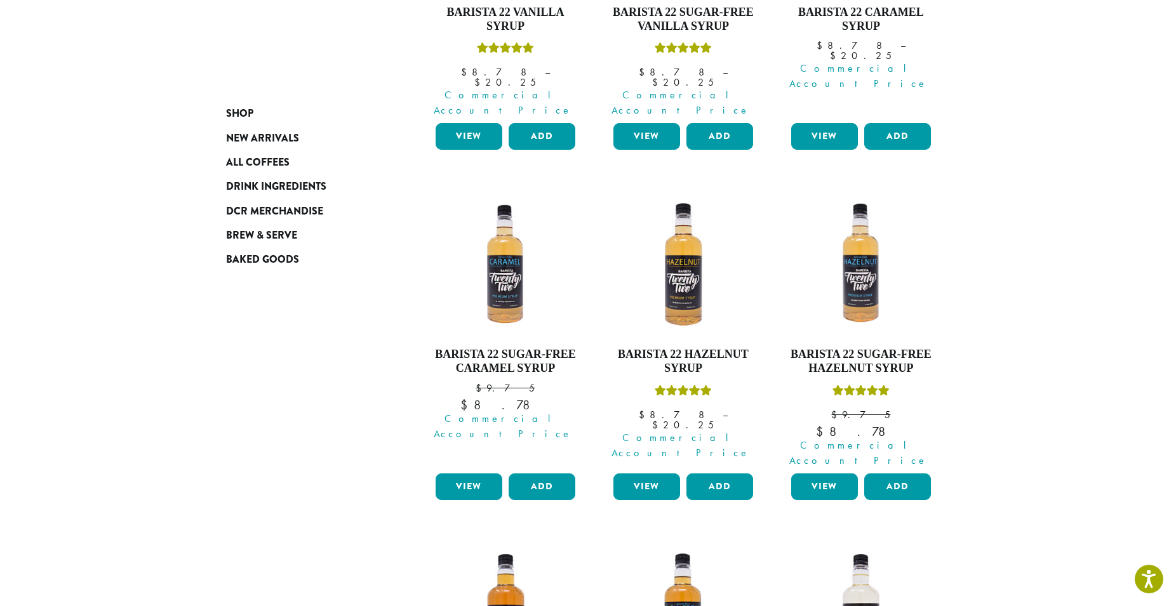
click at [429, 490] on ul "**********" at bounding box center [683, 517] width 533 height 1366
click at [437, 474] on figure "**********" at bounding box center [505, 350] width 159 height 331
click at [455, 474] on div "View Add" at bounding box center [505, 492] width 146 height 37
click at [376, 491] on div "**********" at bounding box center [588, 559] width 762 height 1432
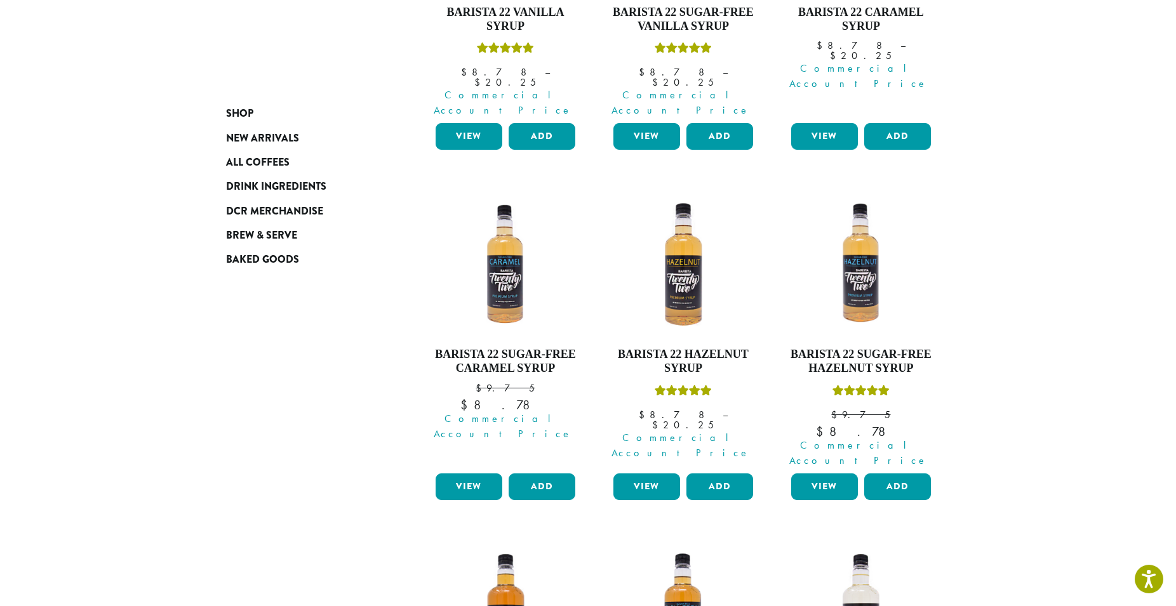
click at [376, 491] on div "**********" at bounding box center [588, 559] width 762 height 1432
click at [377, 488] on div "**********" at bounding box center [588, 559] width 762 height 1432
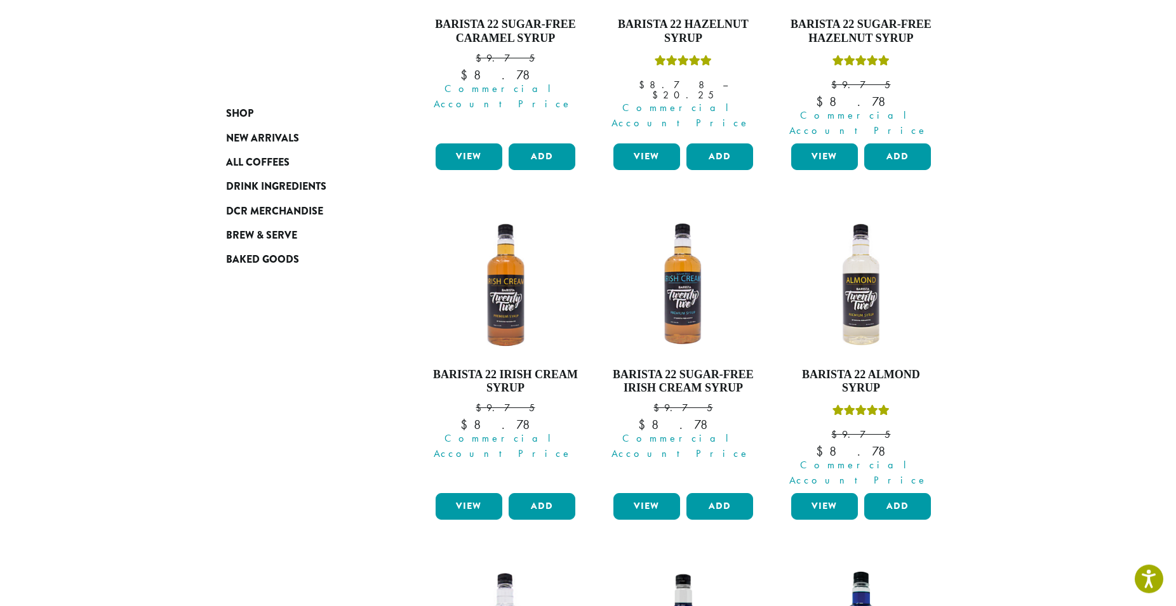
scroll to position [702, 0]
click at [387, 425] on div "**********" at bounding box center [588, 228] width 762 height 1432
